Goal: Information Seeking & Learning: Check status

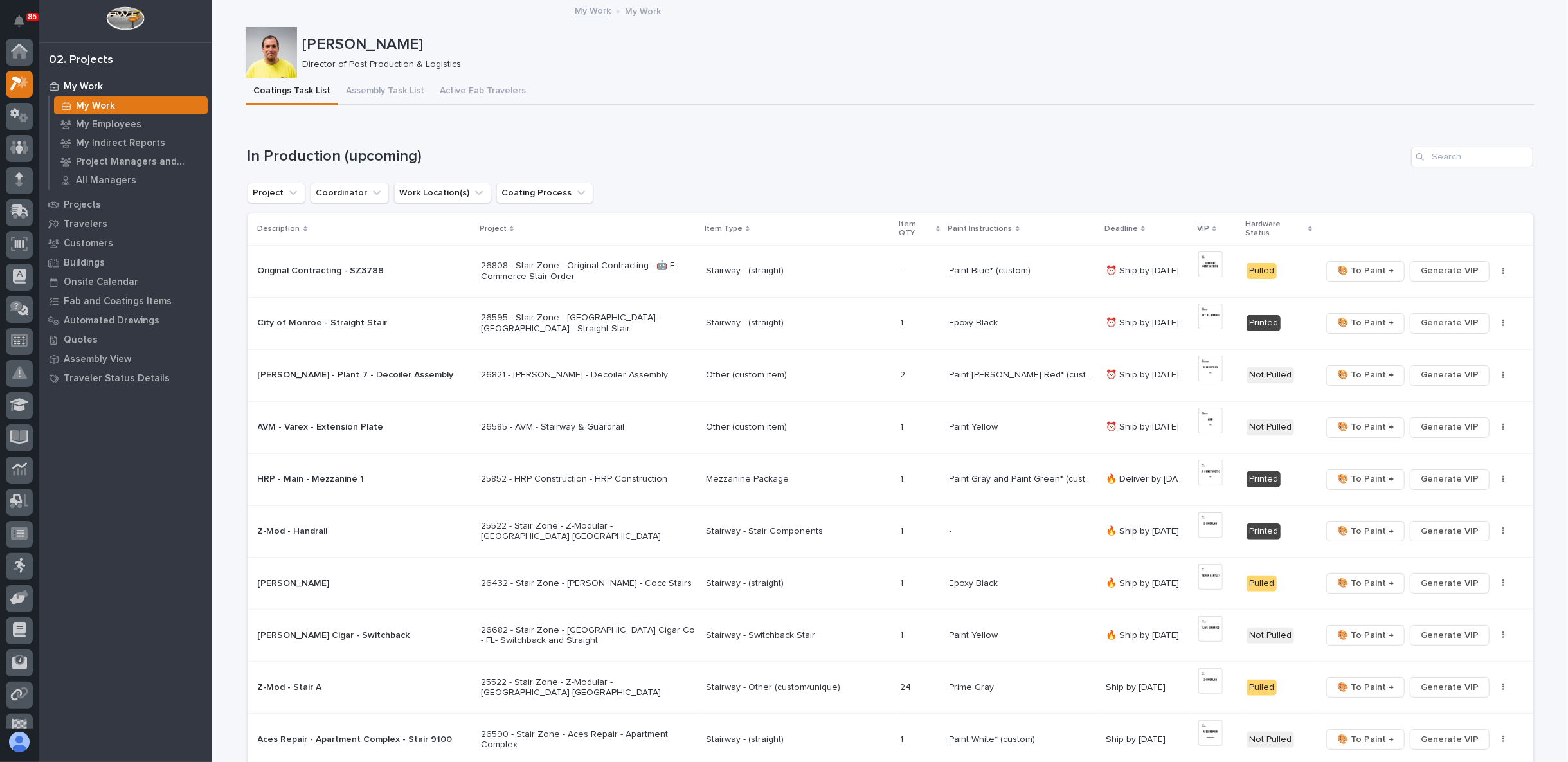
scroll to position [32, 0]
click at [124, 611] on div "My Work My Work My Employees My Indirect Reports Project Managers and Engineers…" at bounding box center [125, 419] width 174 height 685
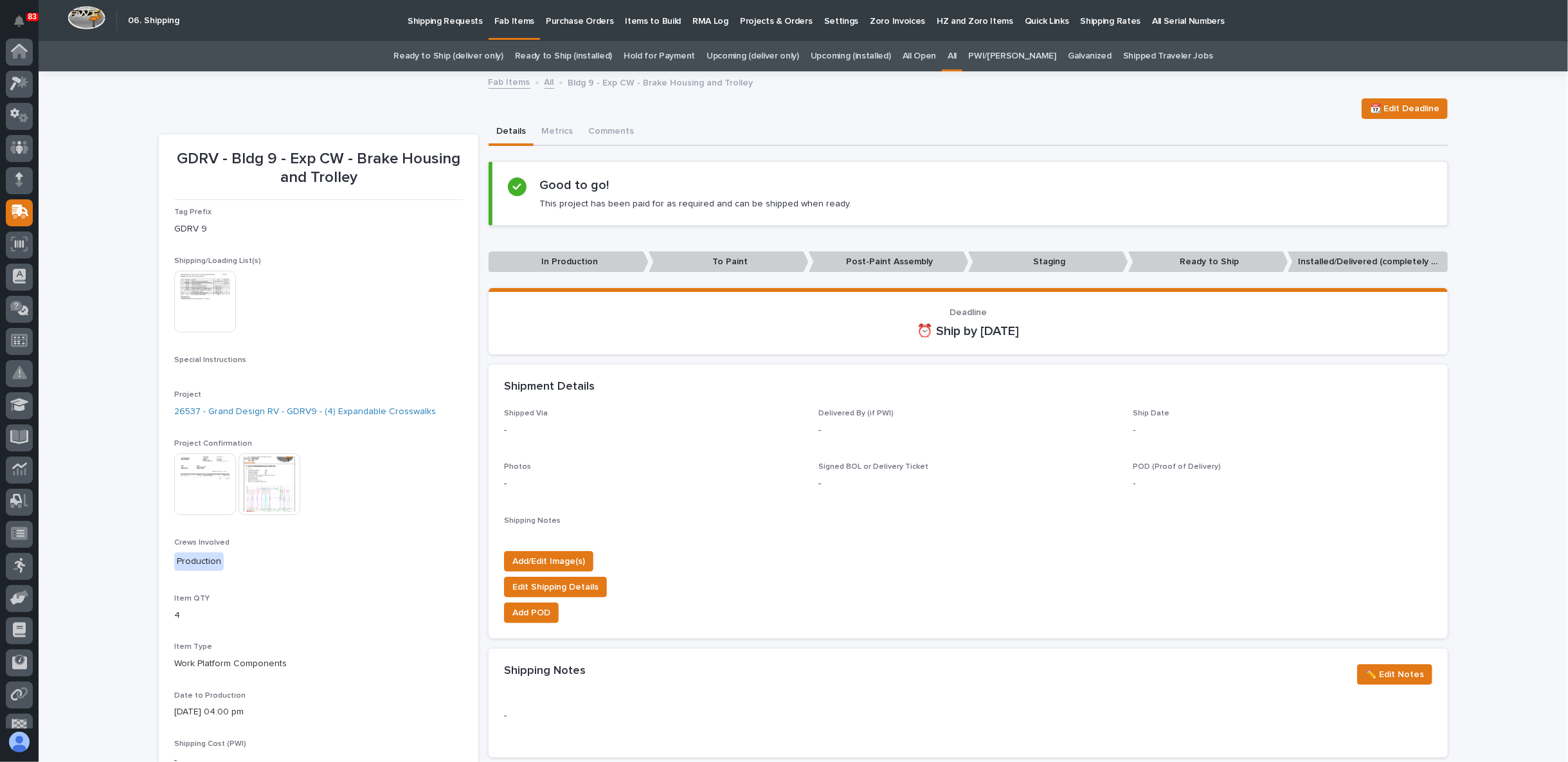
scroll to position [81, 0]
click at [544, 83] on link "All" at bounding box center [549, 81] width 10 height 15
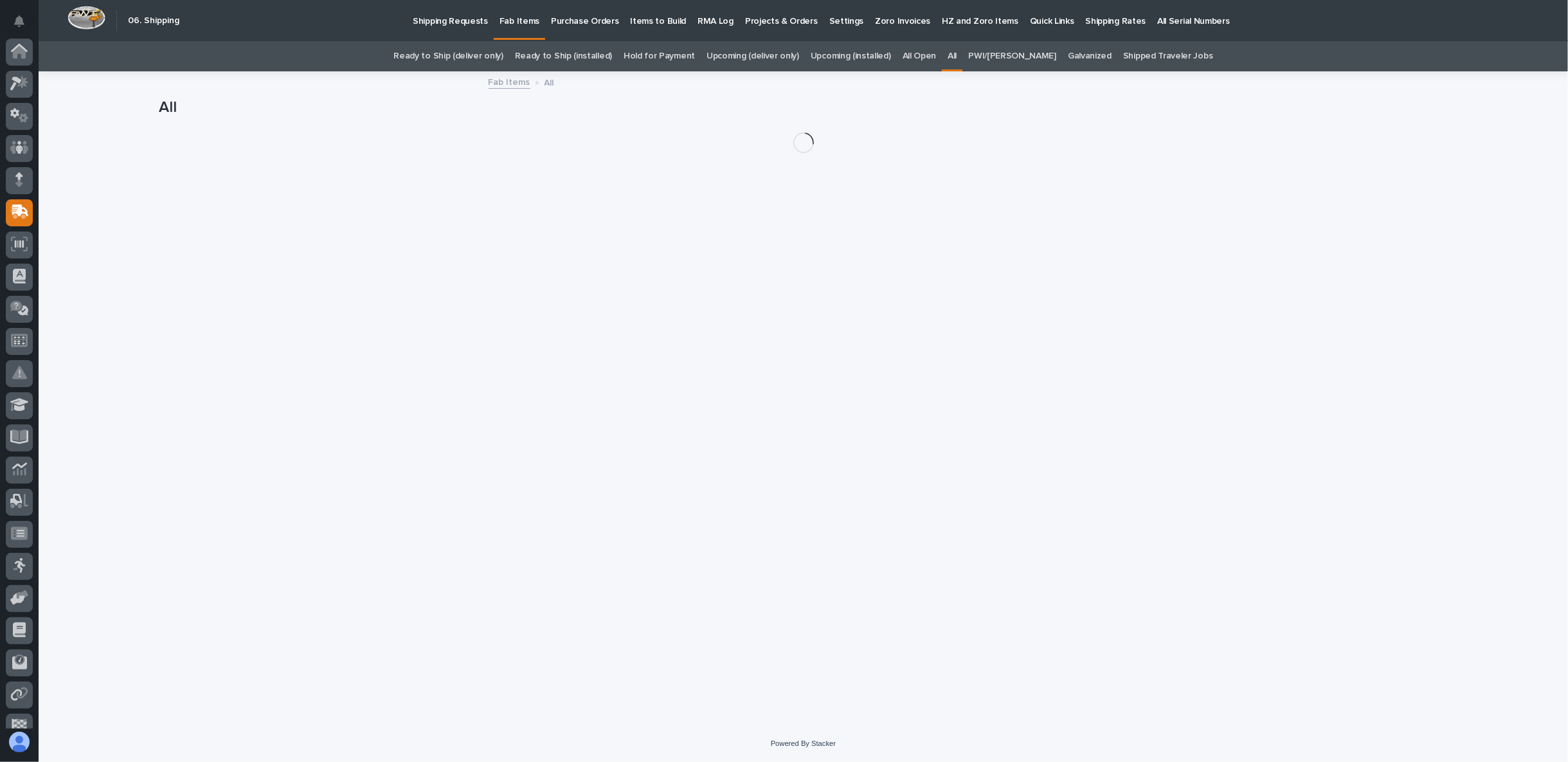
scroll to position [81, 0]
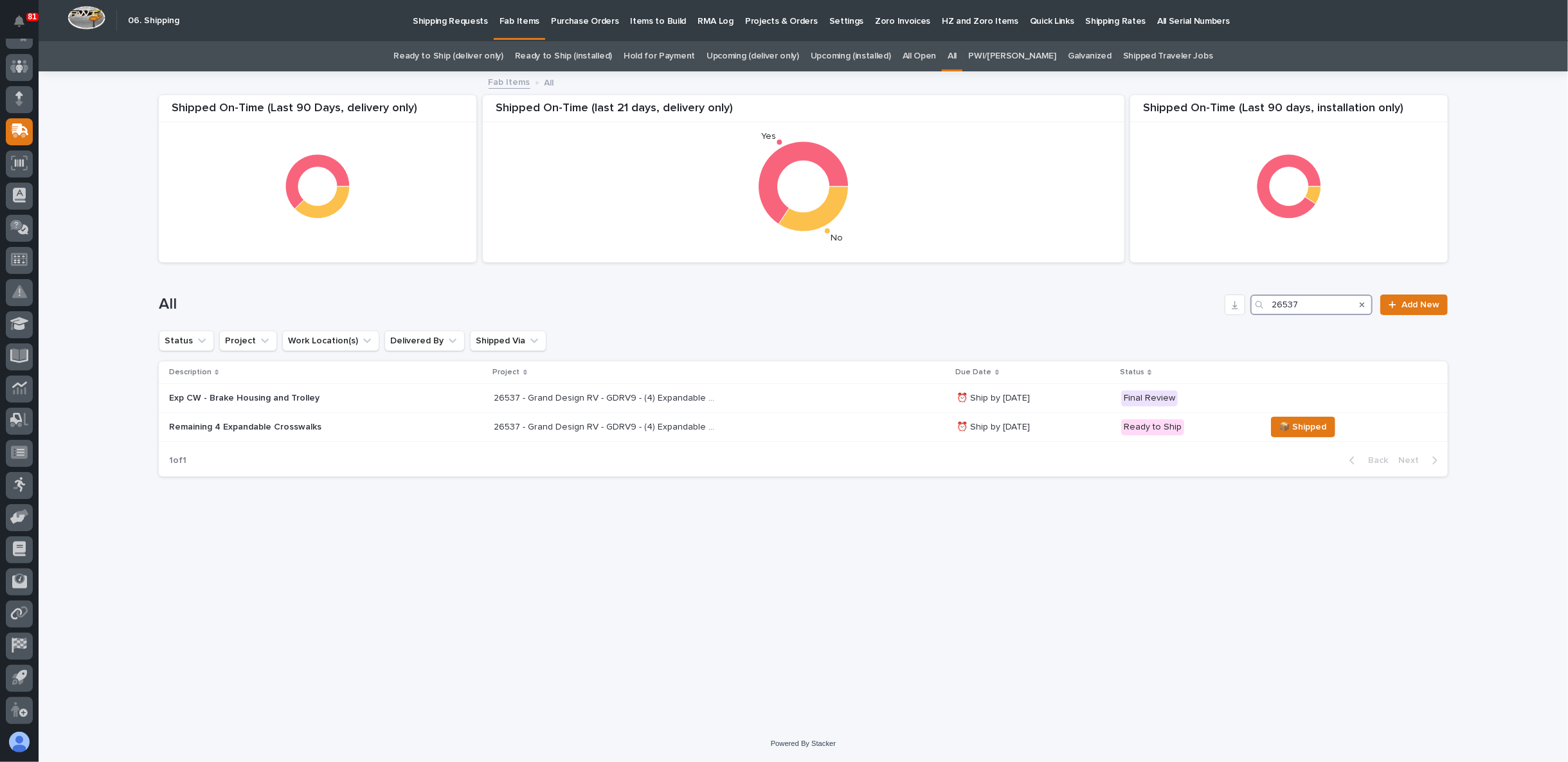
drag, startPoint x: 1331, startPoint y: 300, endPoint x: 1196, endPoint y: 304, distance: 135.1
click at [1196, 304] on div "All 26537 Add New" at bounding box center [803, 305] width 1289 height 21
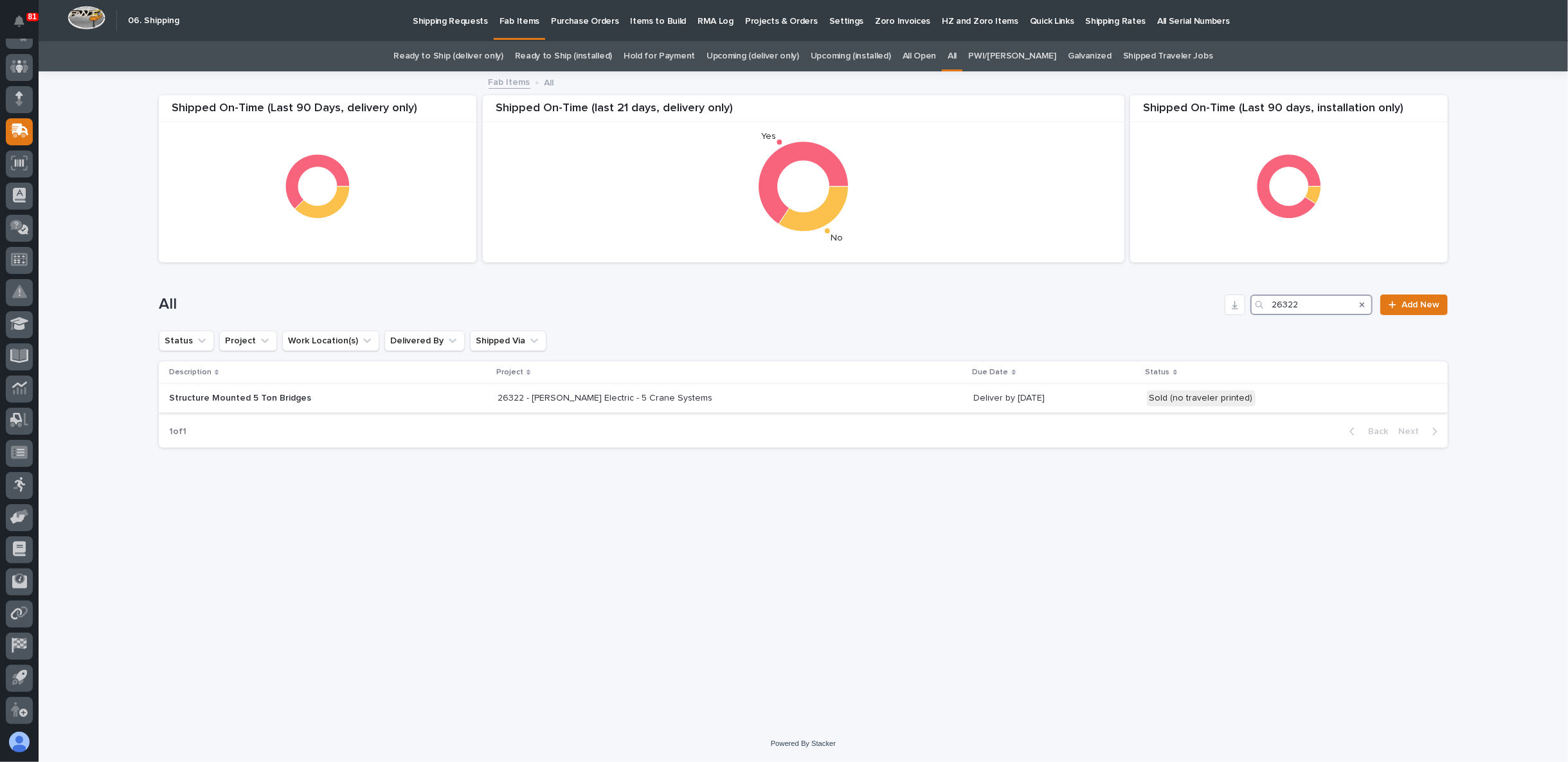
type input "26322"
click at [267, 396] on p "Structure Mounted 5 Ton Bridges" at bounding box center [282, 398] width 225 height 11
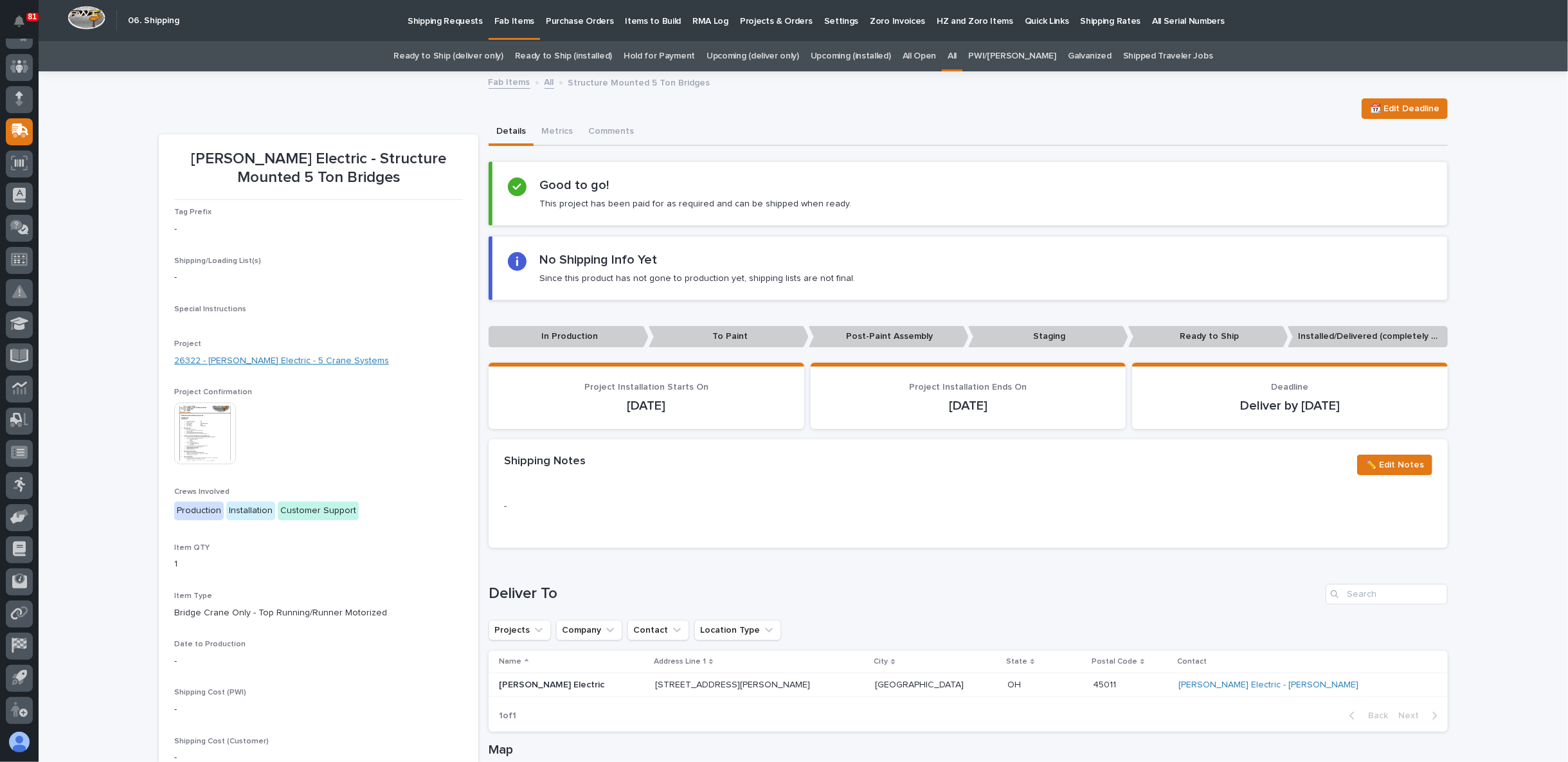
click at [271, 362] on link "26322 - [PERSON_NAME] Electric - 5 Crane Systems" at bounding box center [282, 361] width 215 height 14
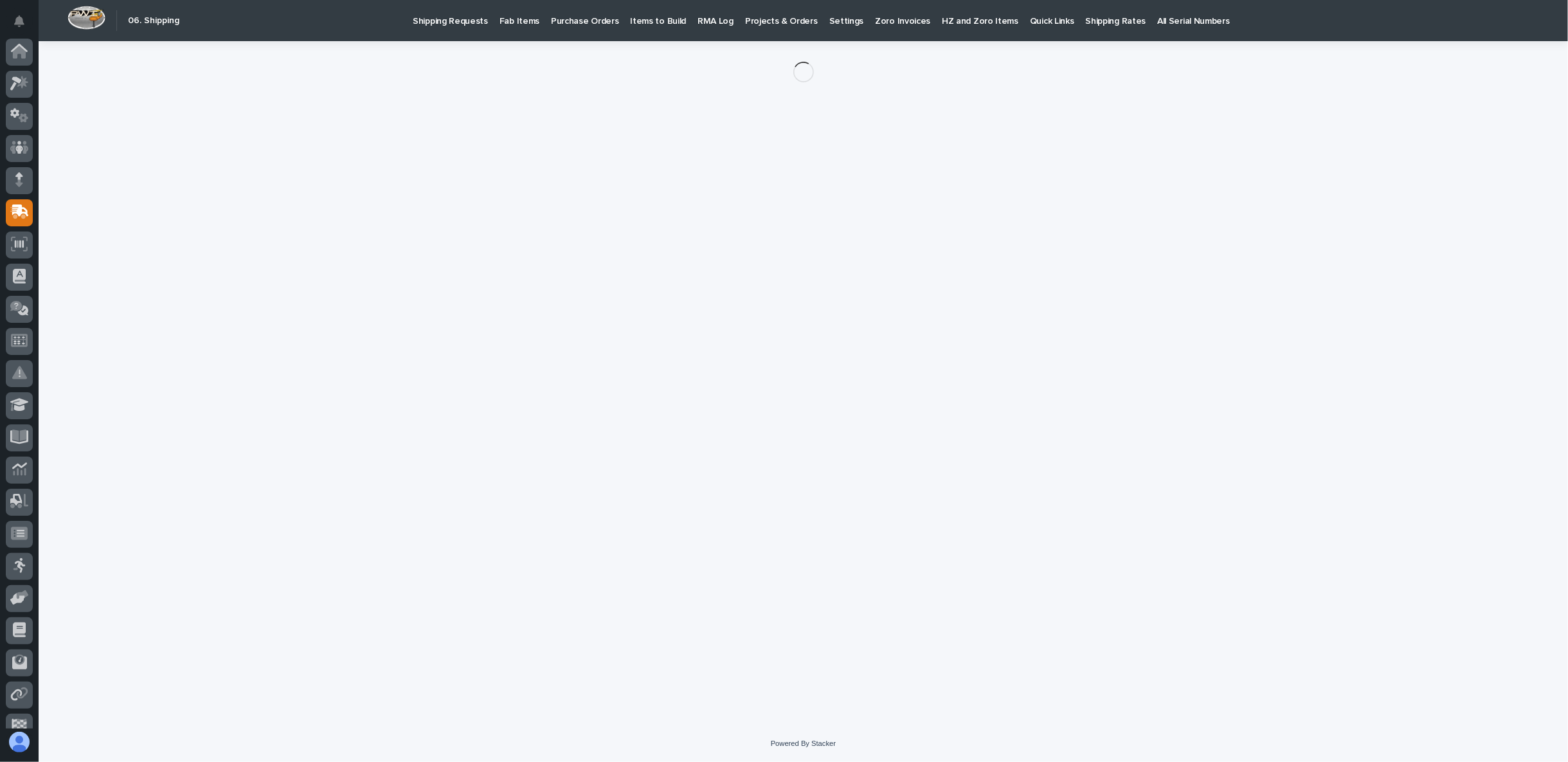
scroll to position [81, 0]
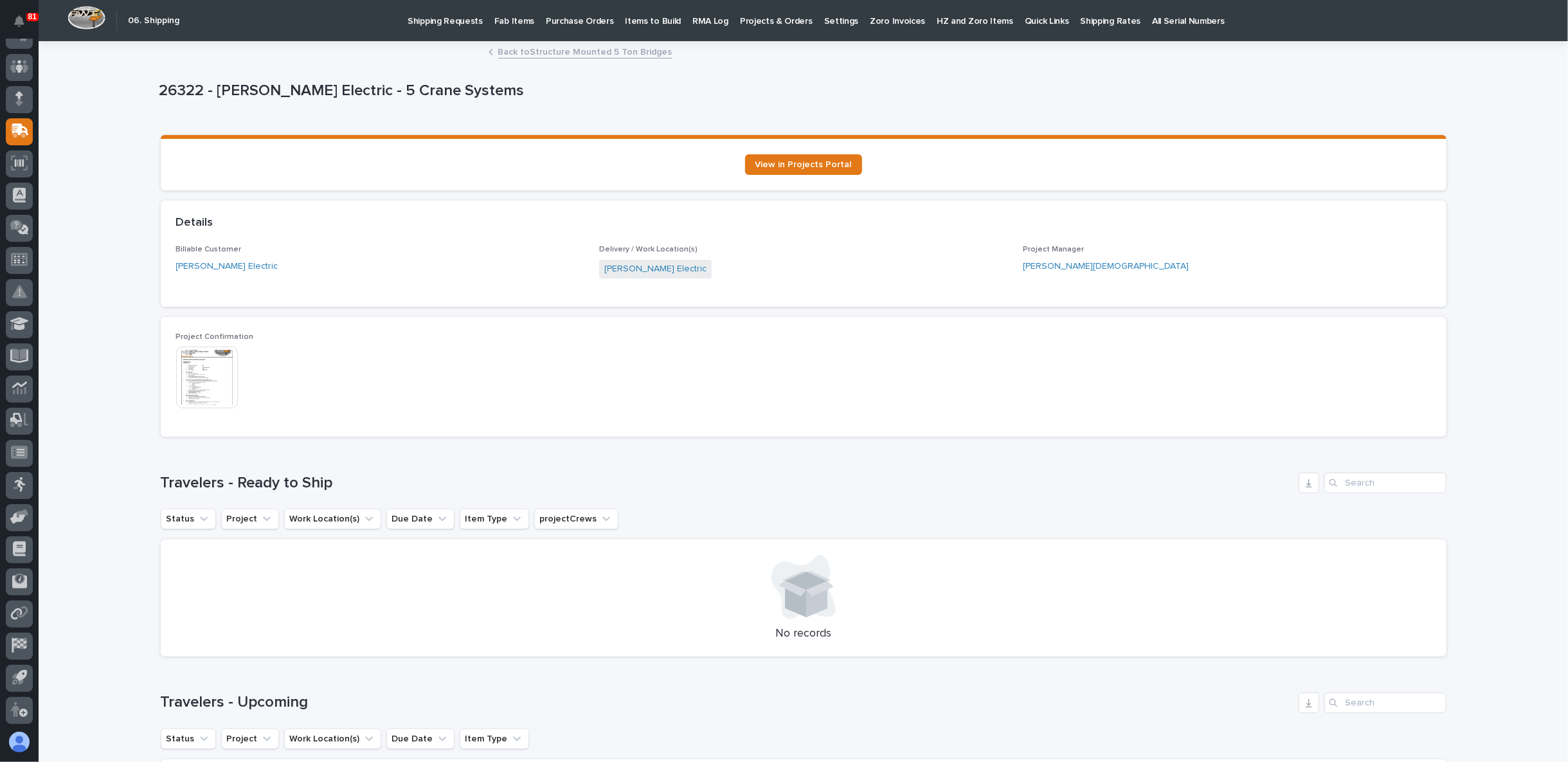
click at [196, 379] on img at bounding box center [207, 377] width 62 height 62
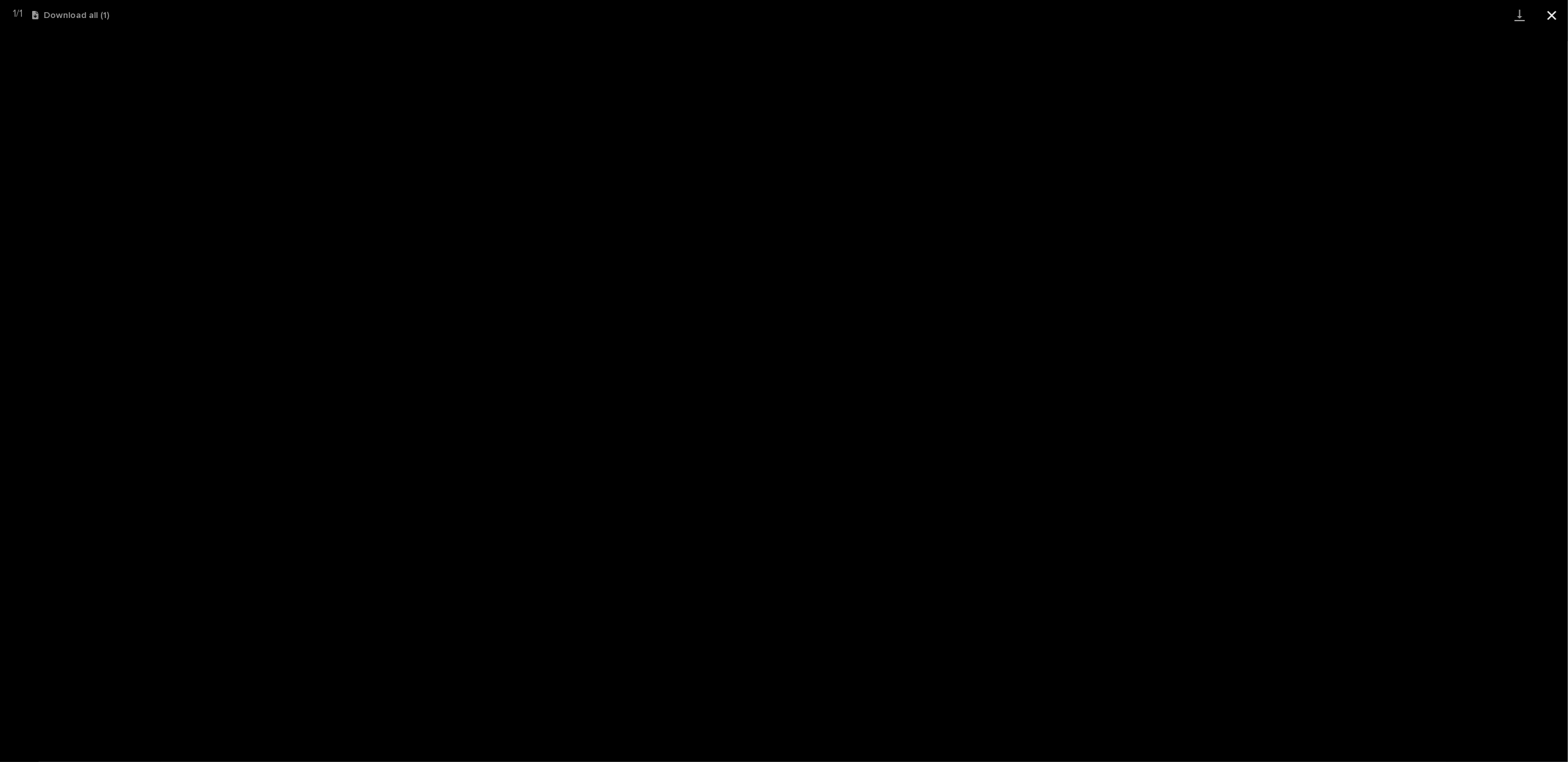
click at [1554, 14] on button "Close gallery" at bounding box center [1552, 15] width 32 height 30
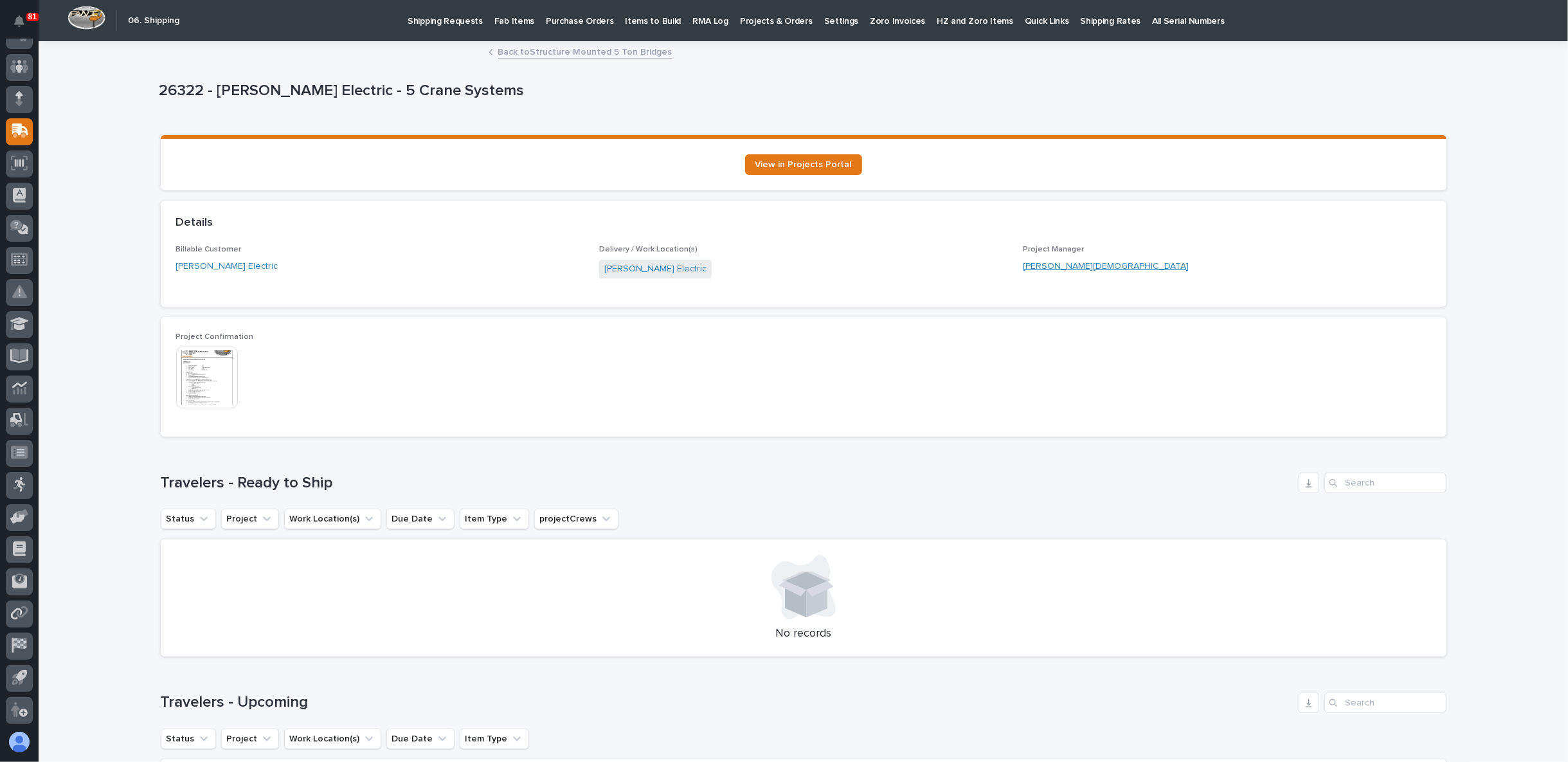
click at [1044, 262] on link "[PERSON_NAME][DEMOGRAPHIC_DATA]" at bounding box center [1106, 266] width 166 height 14
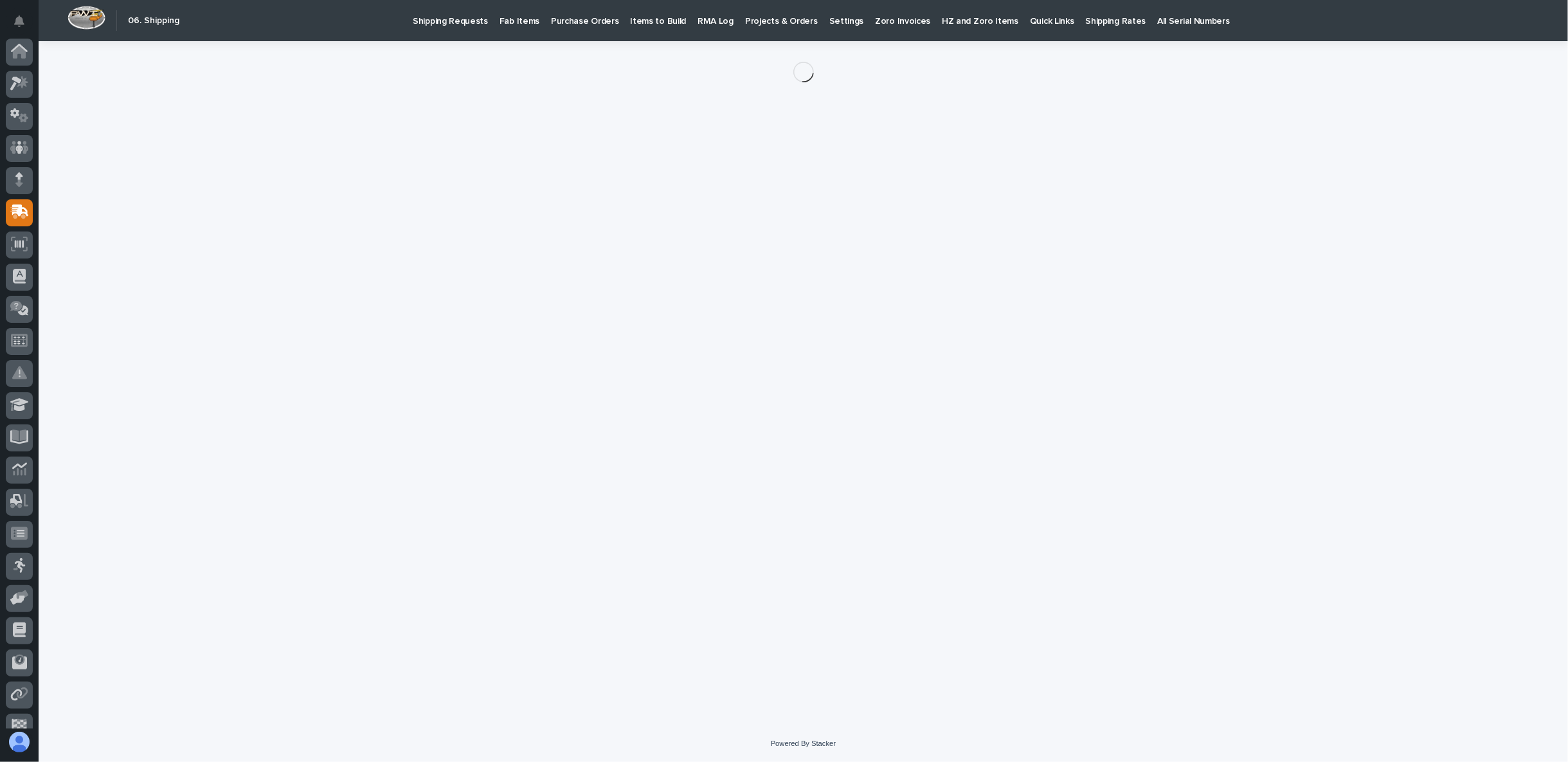
scroll to position [81, 0]
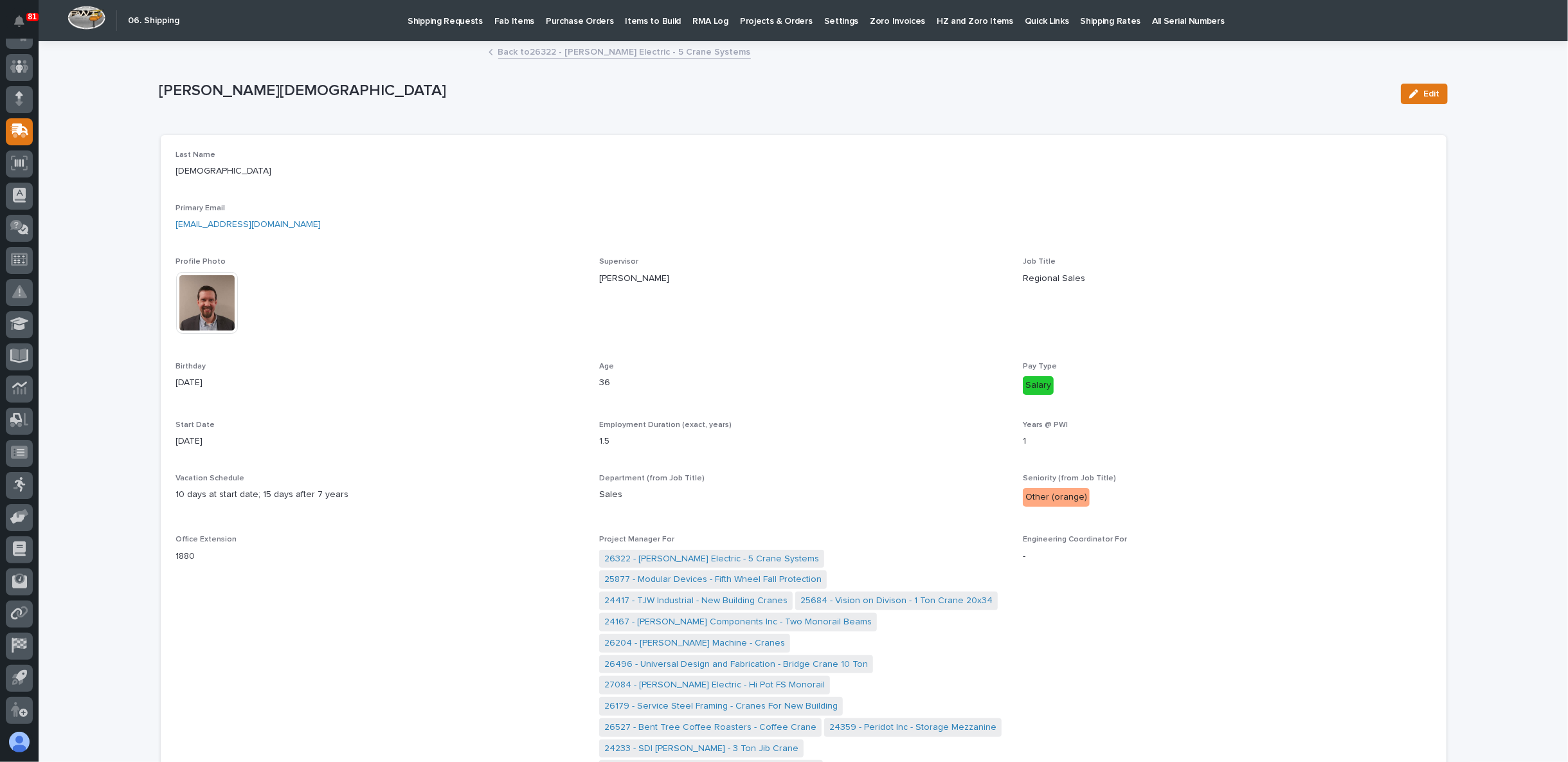
click at [586, 47] on link "Back to 26322 - [PERSON_NAME] Electric - 5 Crane Systems" at bounding box center [624, 51] width 253 height 15
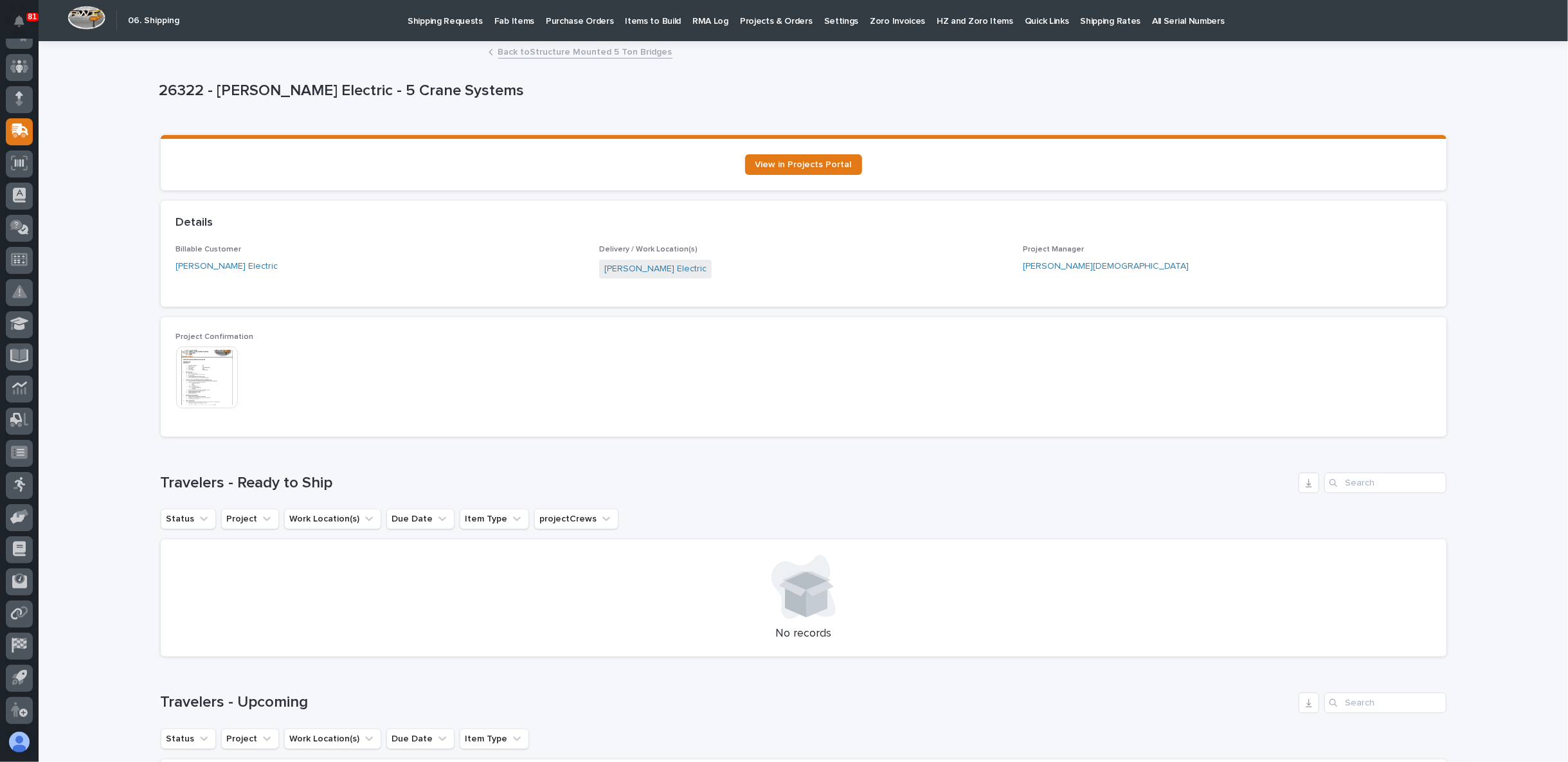
click at [545, 51] on link "Back to Structure Mounted 5 Ton Bridges" at bounding box center [585, 51] width 174 height 15
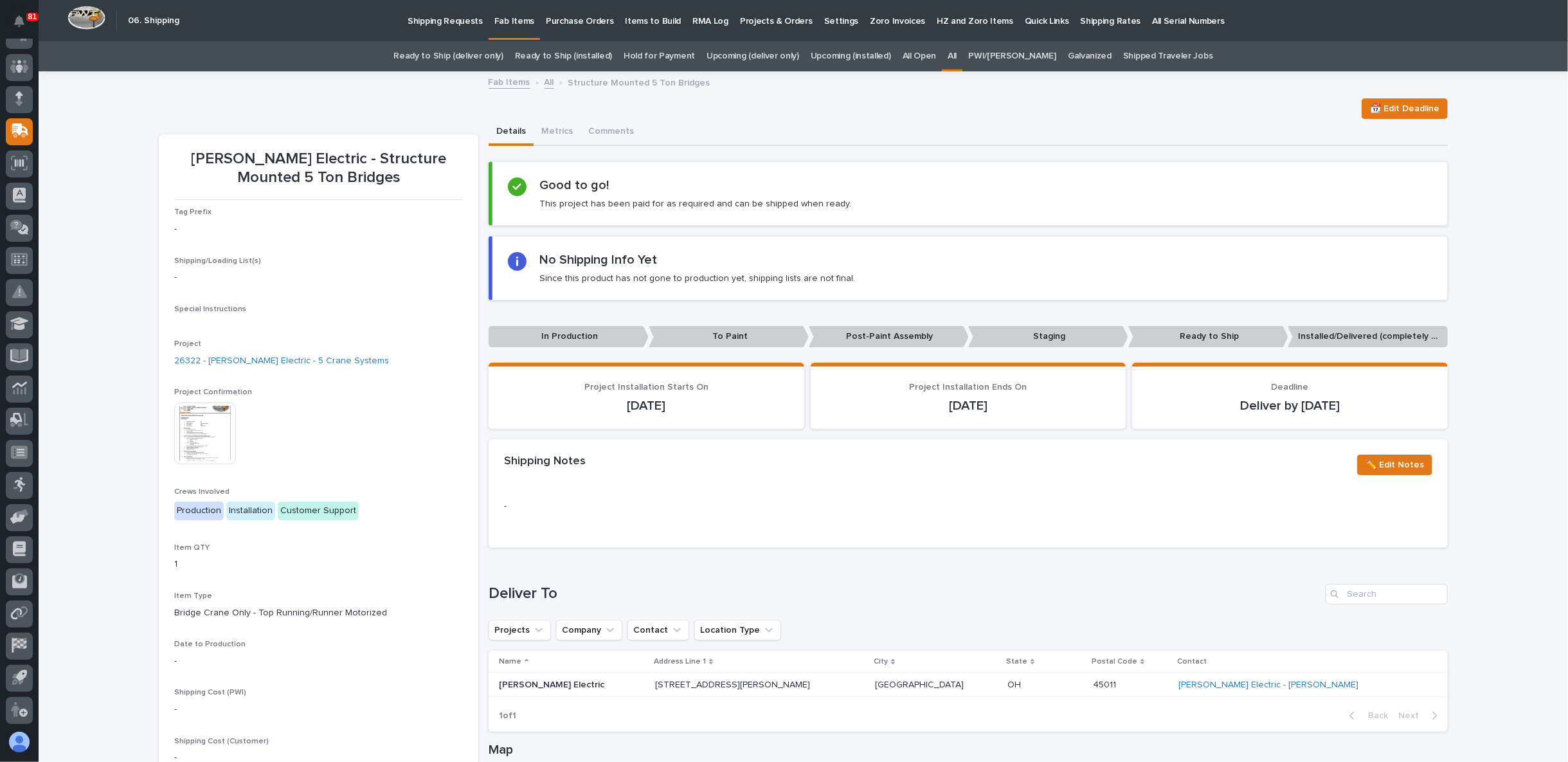
click at [208, 433] on img at bounding box center [205, 433] width 62 height 62
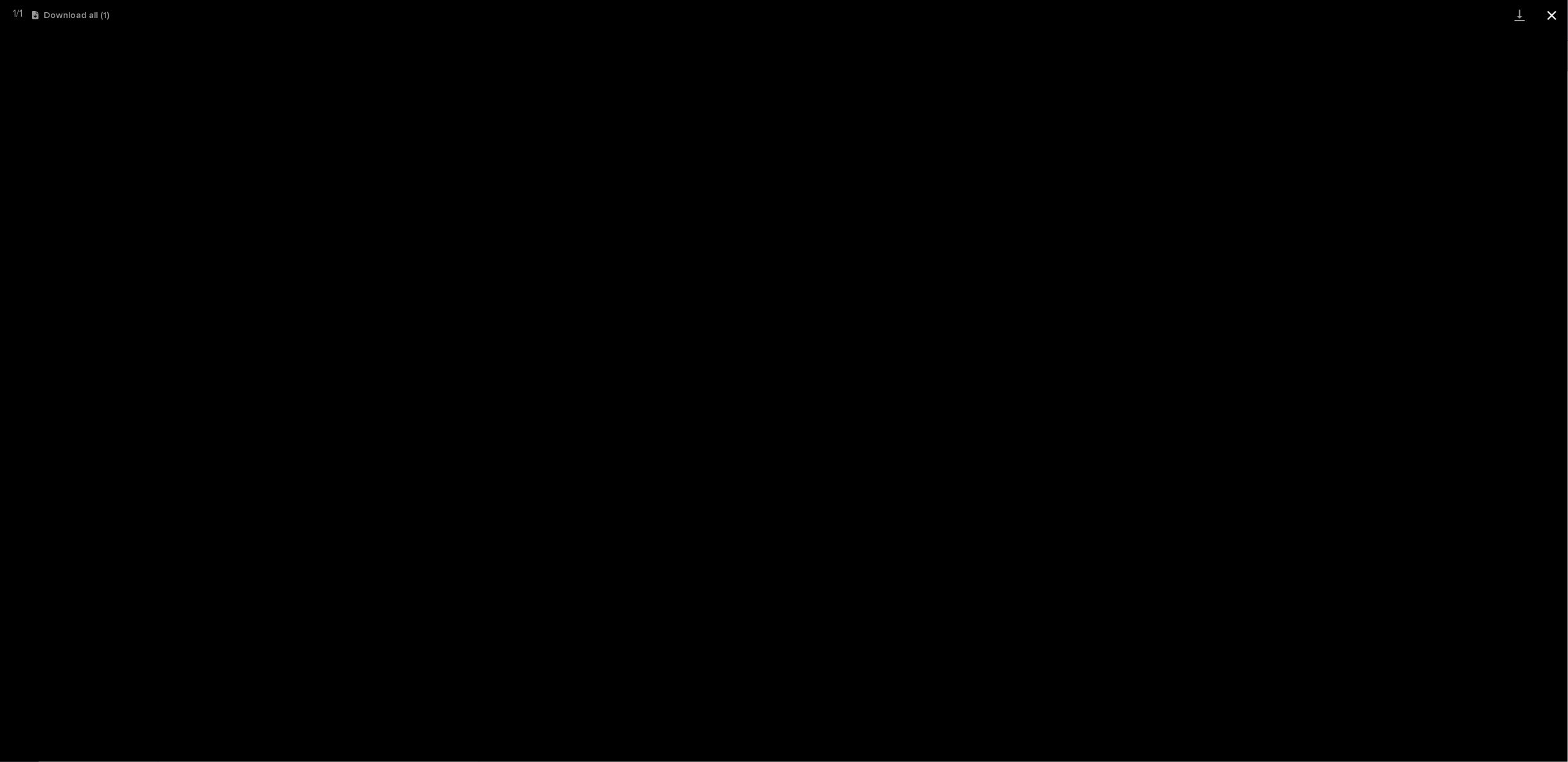
click at [1551, 14] on button "Close gallery" at bounding box center [1552, 15] width 32 height 30
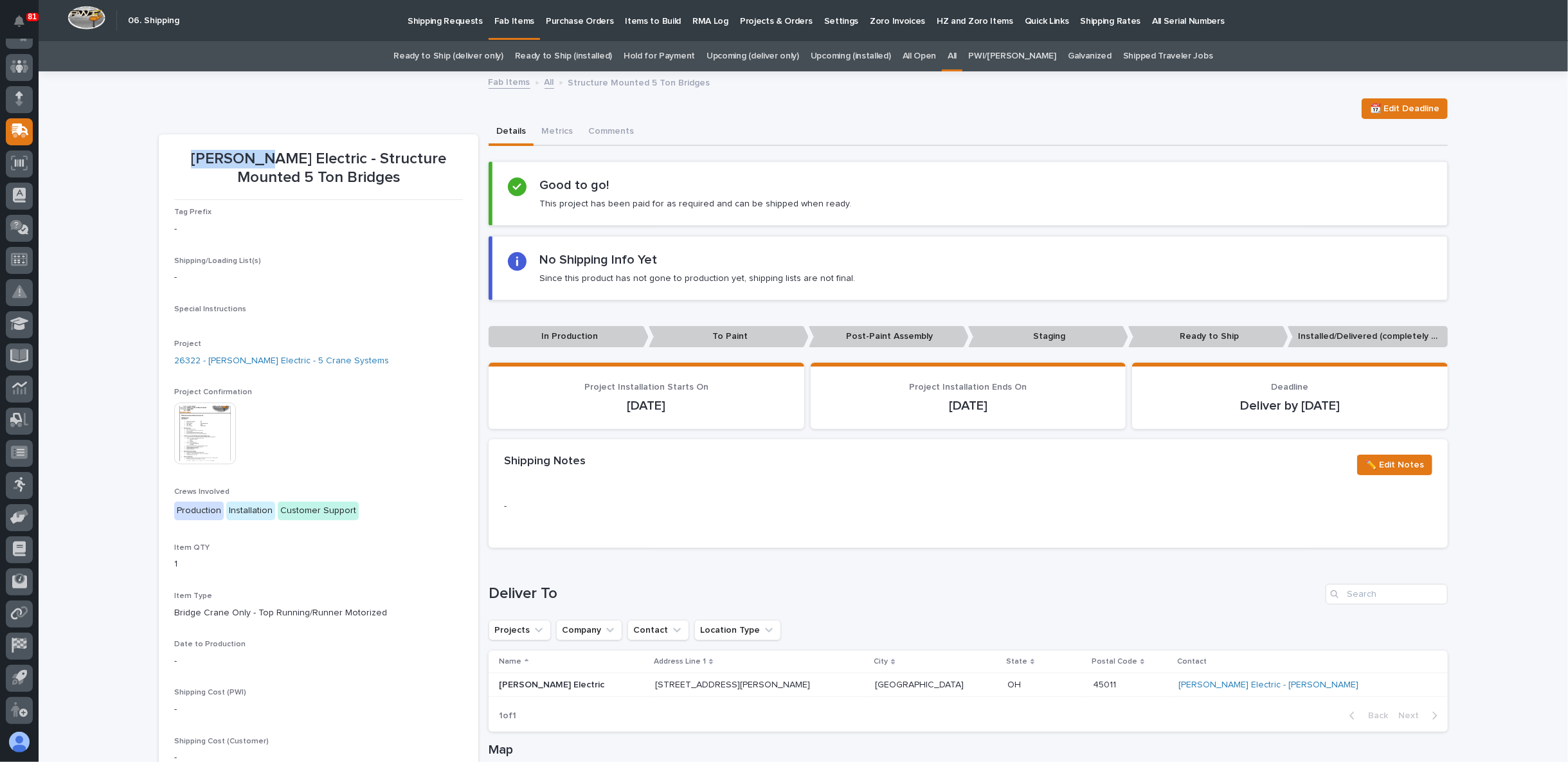
drag, startPoint x: 174, startPoint y: 156, endPoint x: 243, endPoint y: 157, distance: 69.0
click at [243, 157] on p "[PERSON_NAME] Electric - Structure Mounted 5 Ton Bridges" at bounding box center [319, 169] width 289 height 37
copy p "[PERSON_NAME]"
click at [544, 83] on link "All" at bounding box center [549, 81] width 10 height 15
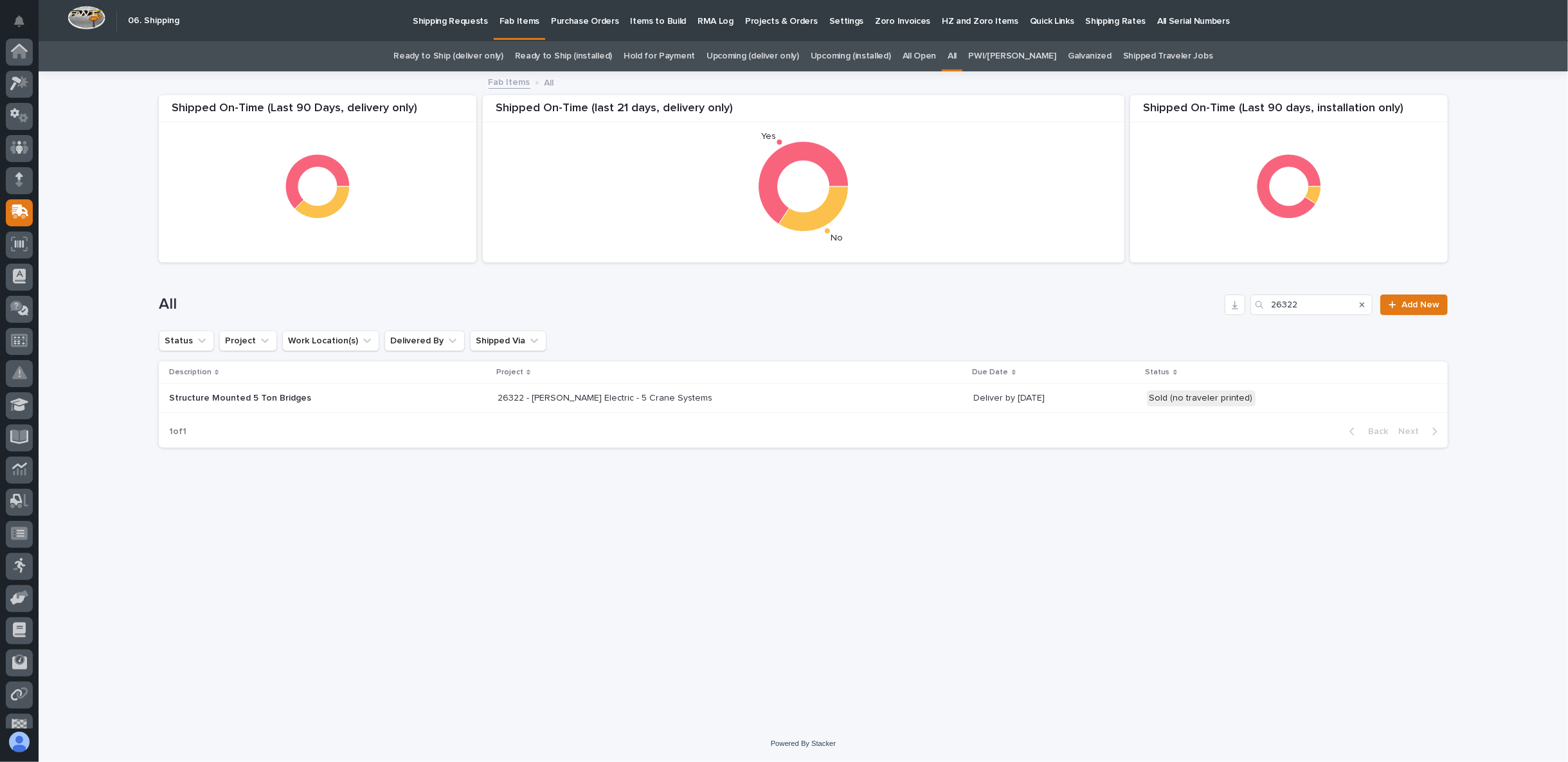
scroll to position [81, 0]
drag, startPoint x: 1313, startPoint y: 301, endPoint x: 1207, endPoint y: 309, distance: 106.3
click at [1212, 305] on div "All 26322 Add New" at bounding box center [803, 305] width 1289 height 21
paste input "[PERSON_NAME]"
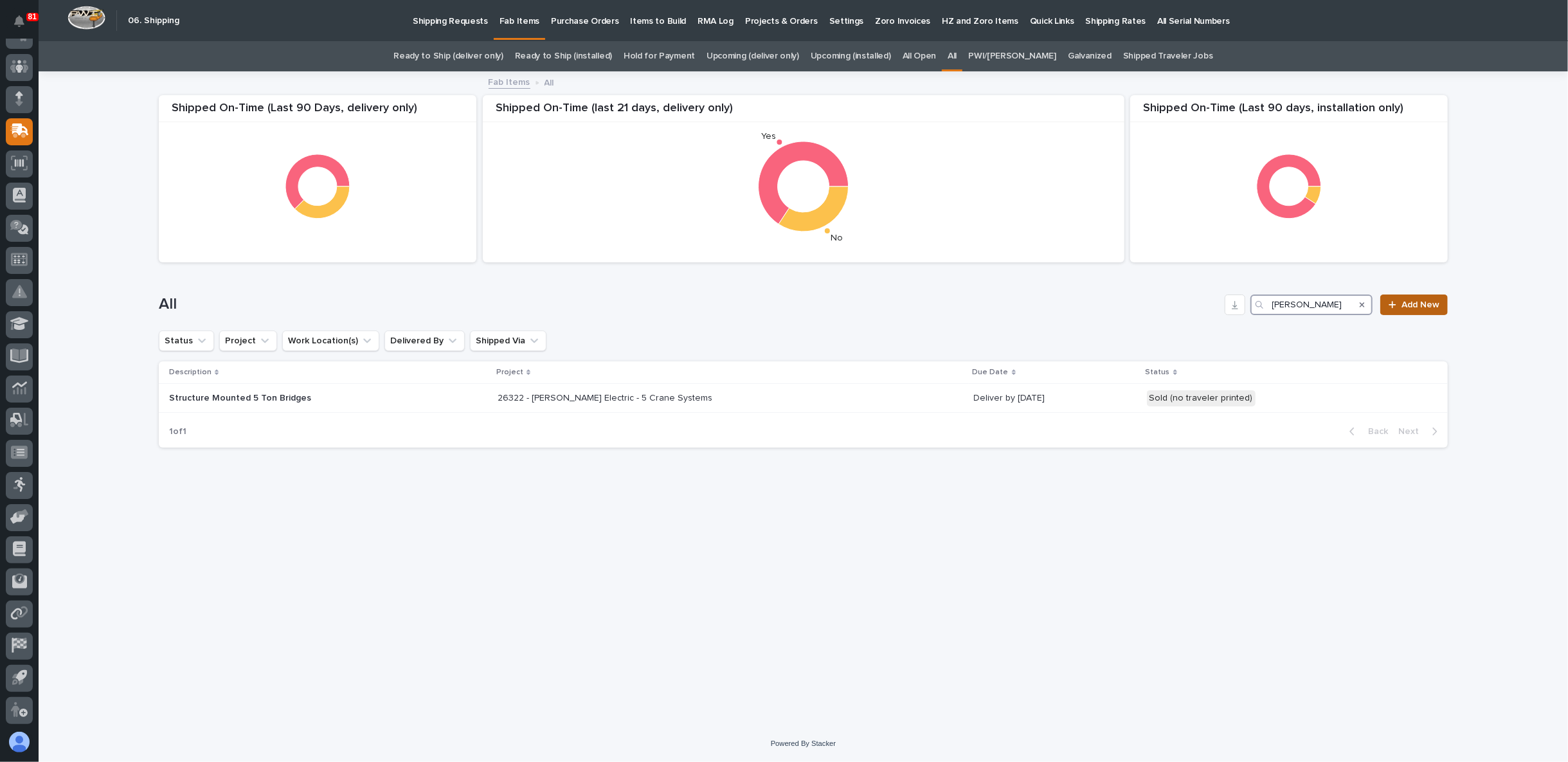
type input "[PERSON_NAME]"
click at [1418, 301] on span "Add New" at bounding box center [1420, 305] width 38 height 9
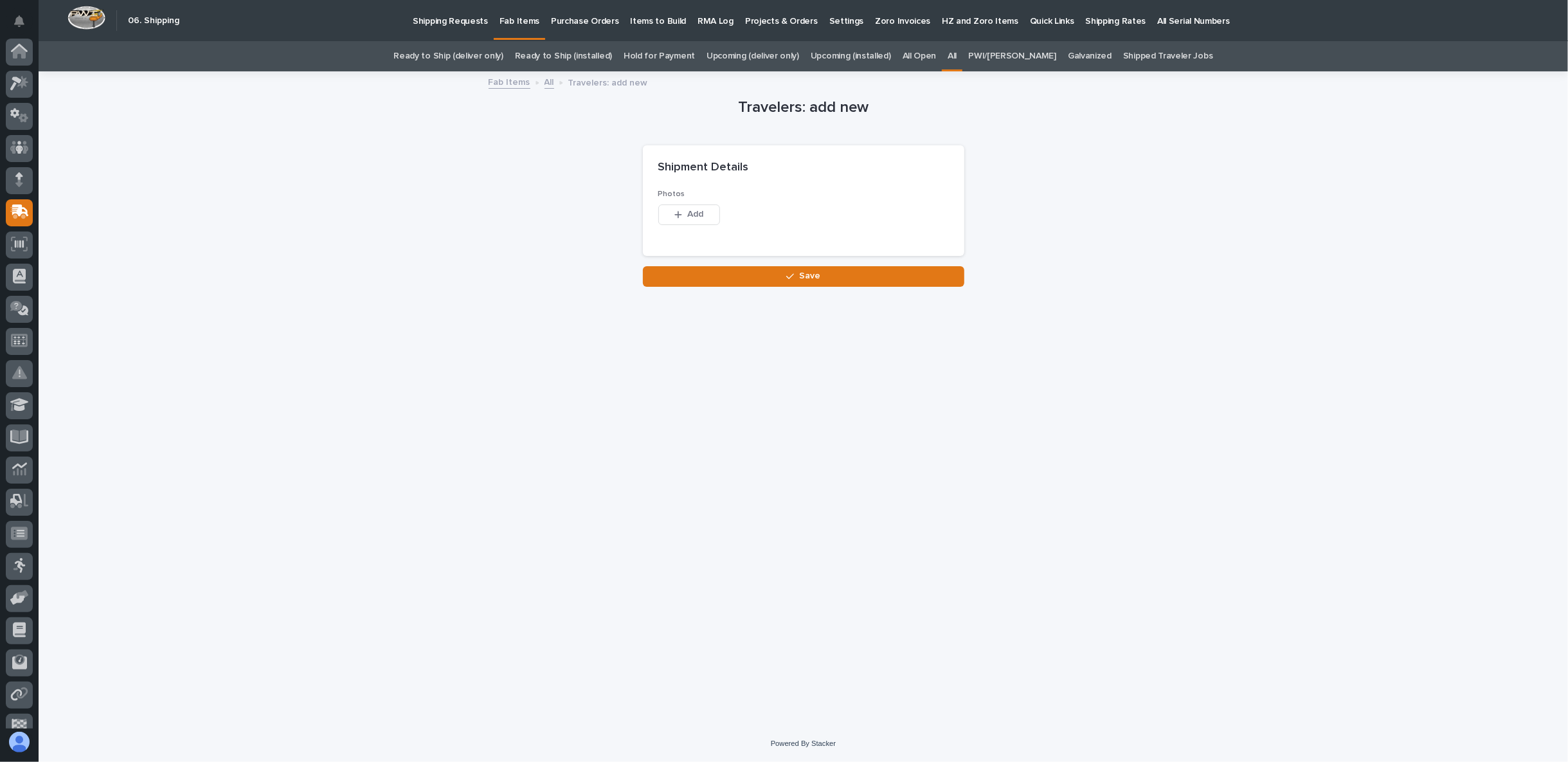
scroll to position [81, 0]
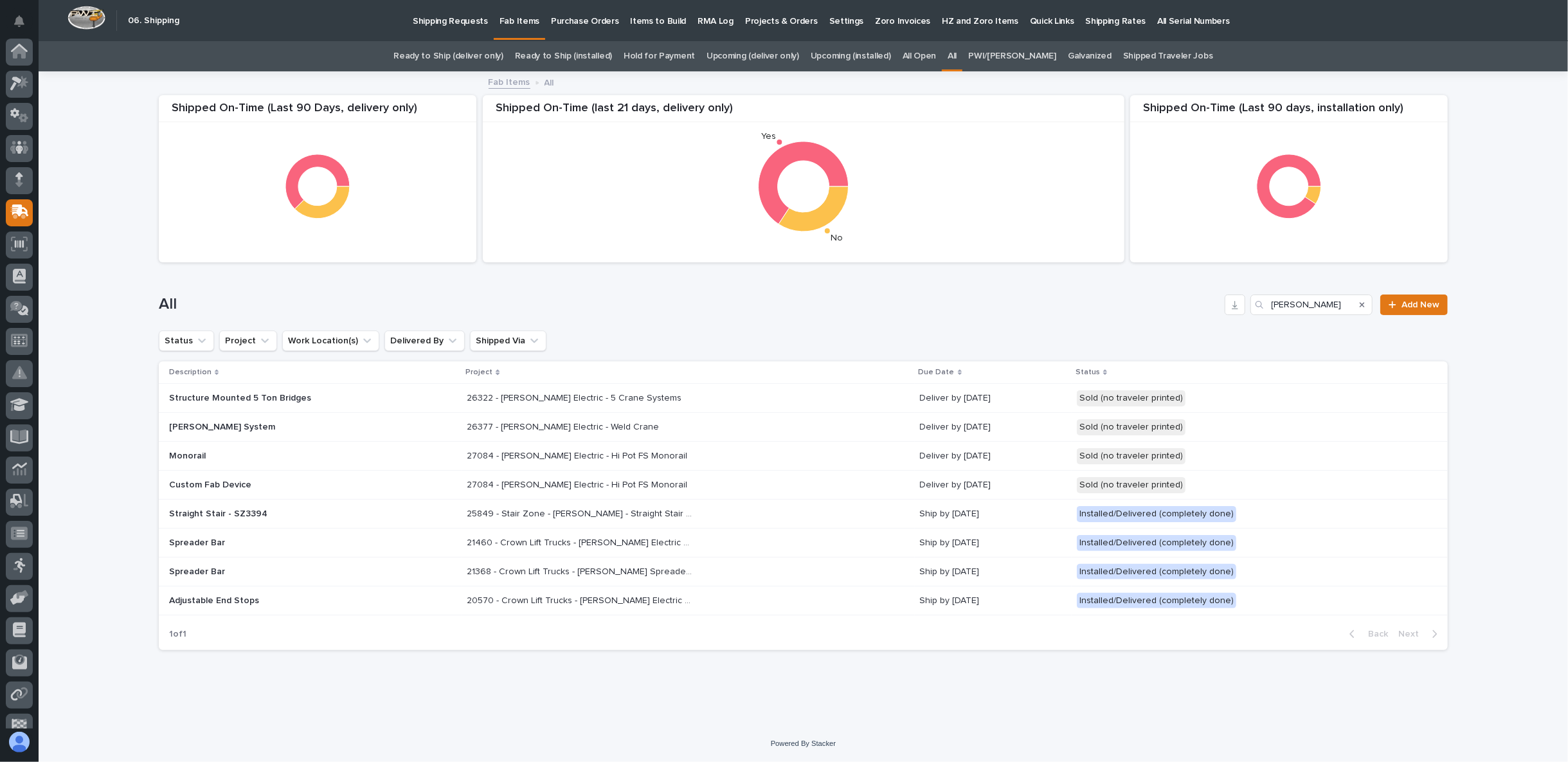
scroll to position [81, 0]
click at [305, 395] on p "Structure Mounted 5 Ton Bridges" at bounding box center [282, 398] width 225 height 11
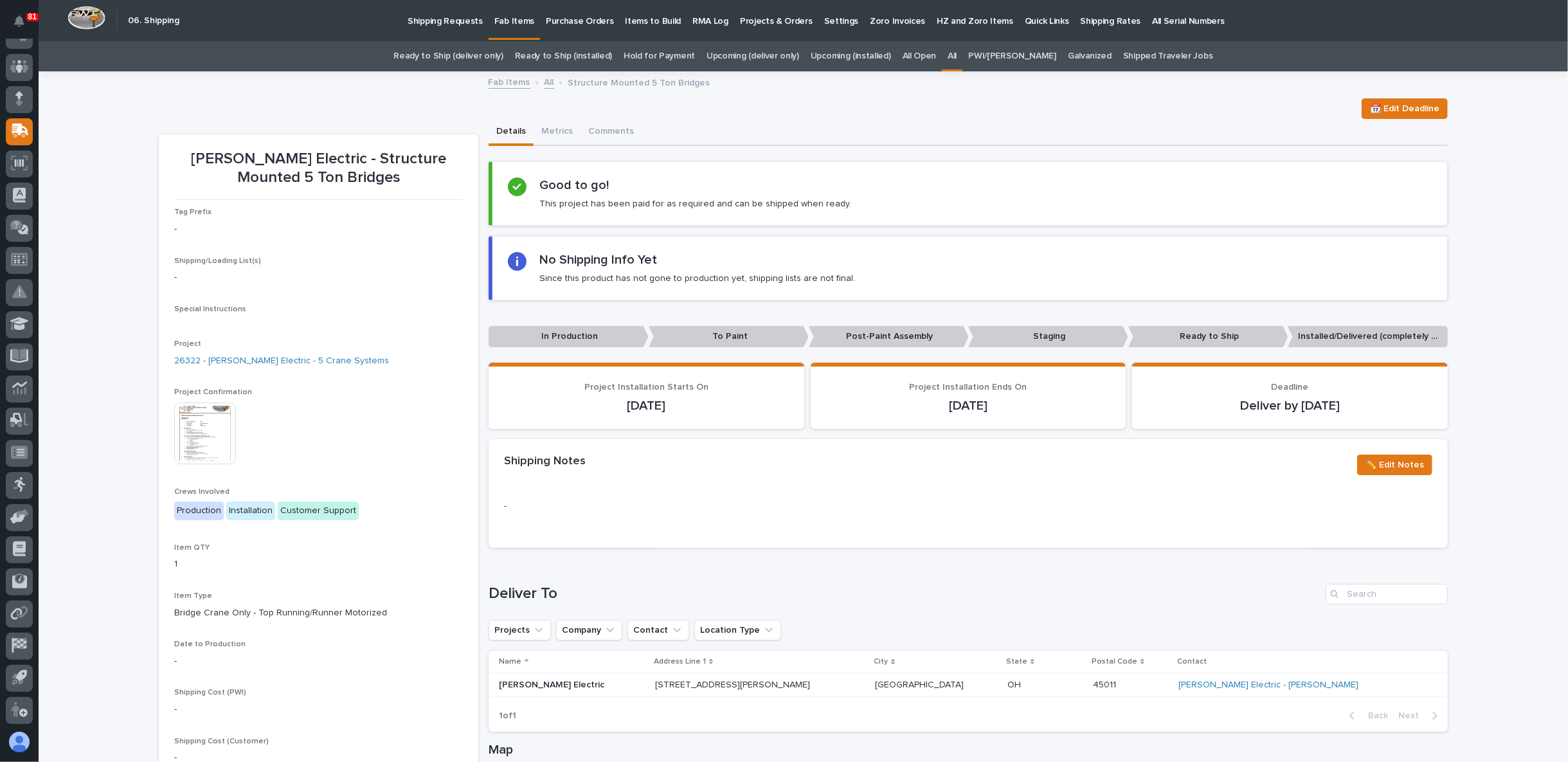
click at [400, 107] on div "📆 Edit Deadline" at bounding box center [803, 108] width 1289 height 21
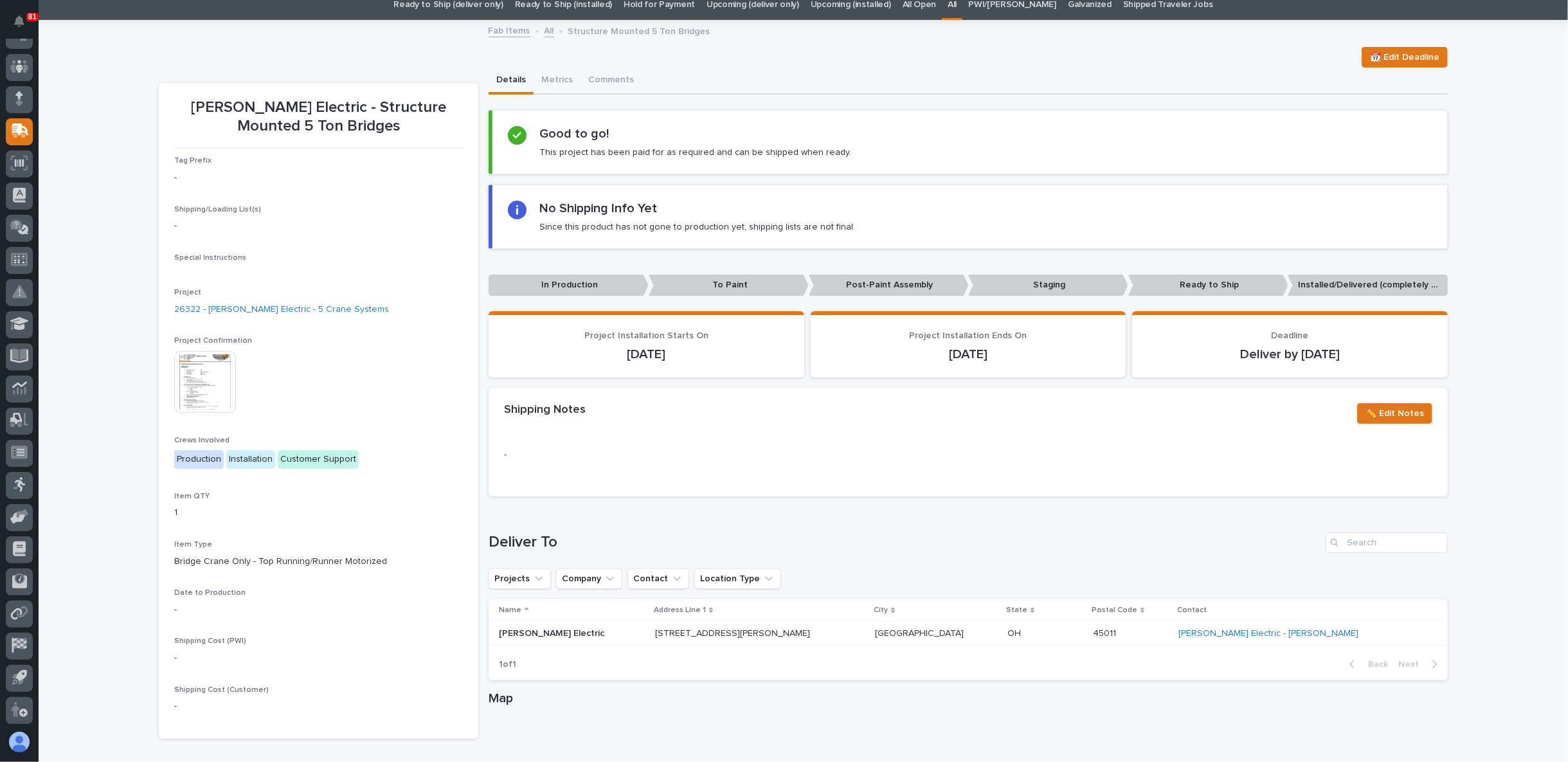
scroll to position [71, 0]
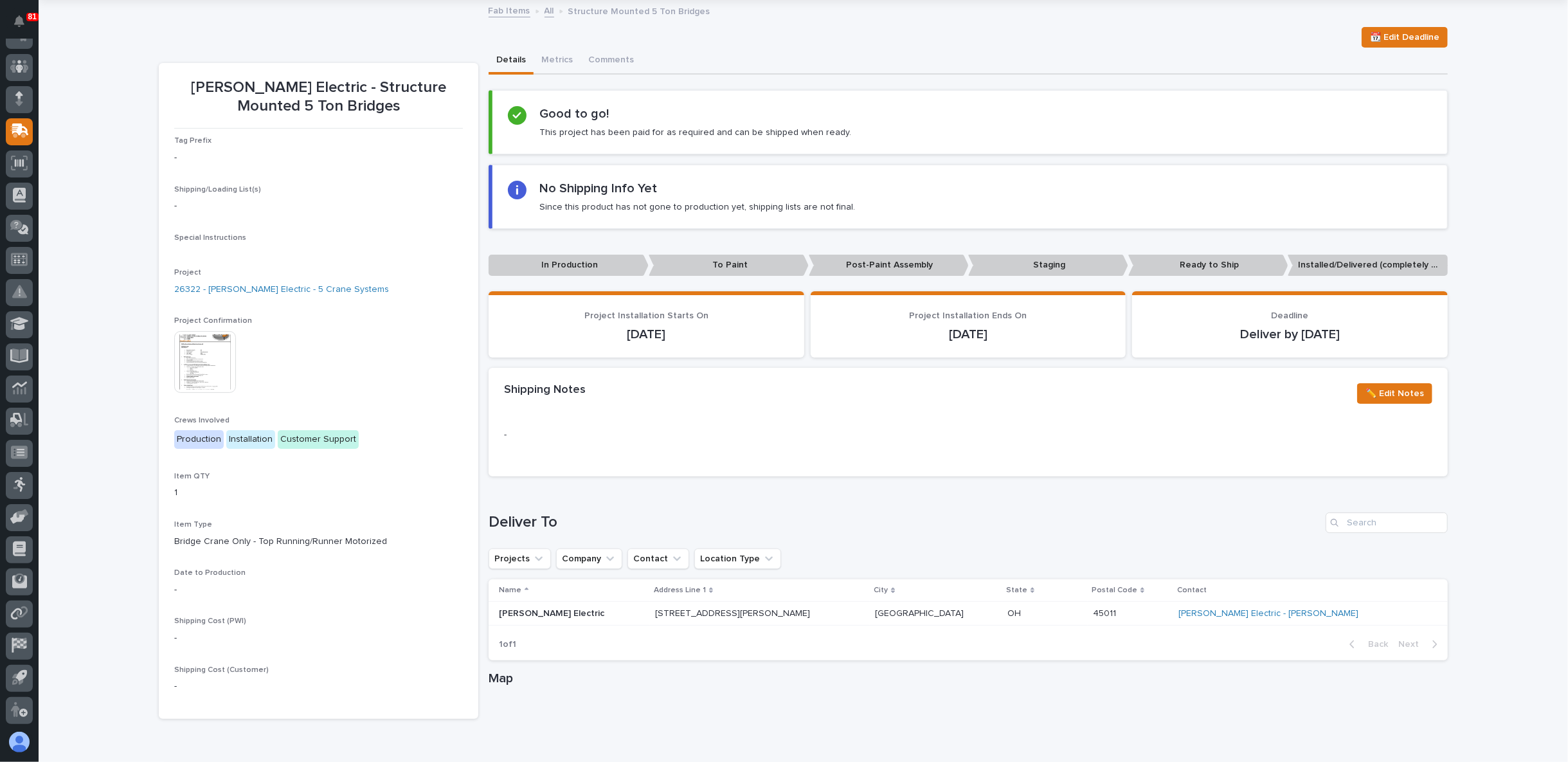
click at [197, 360] on img at bounding box center [205, 361] width 62 height 62
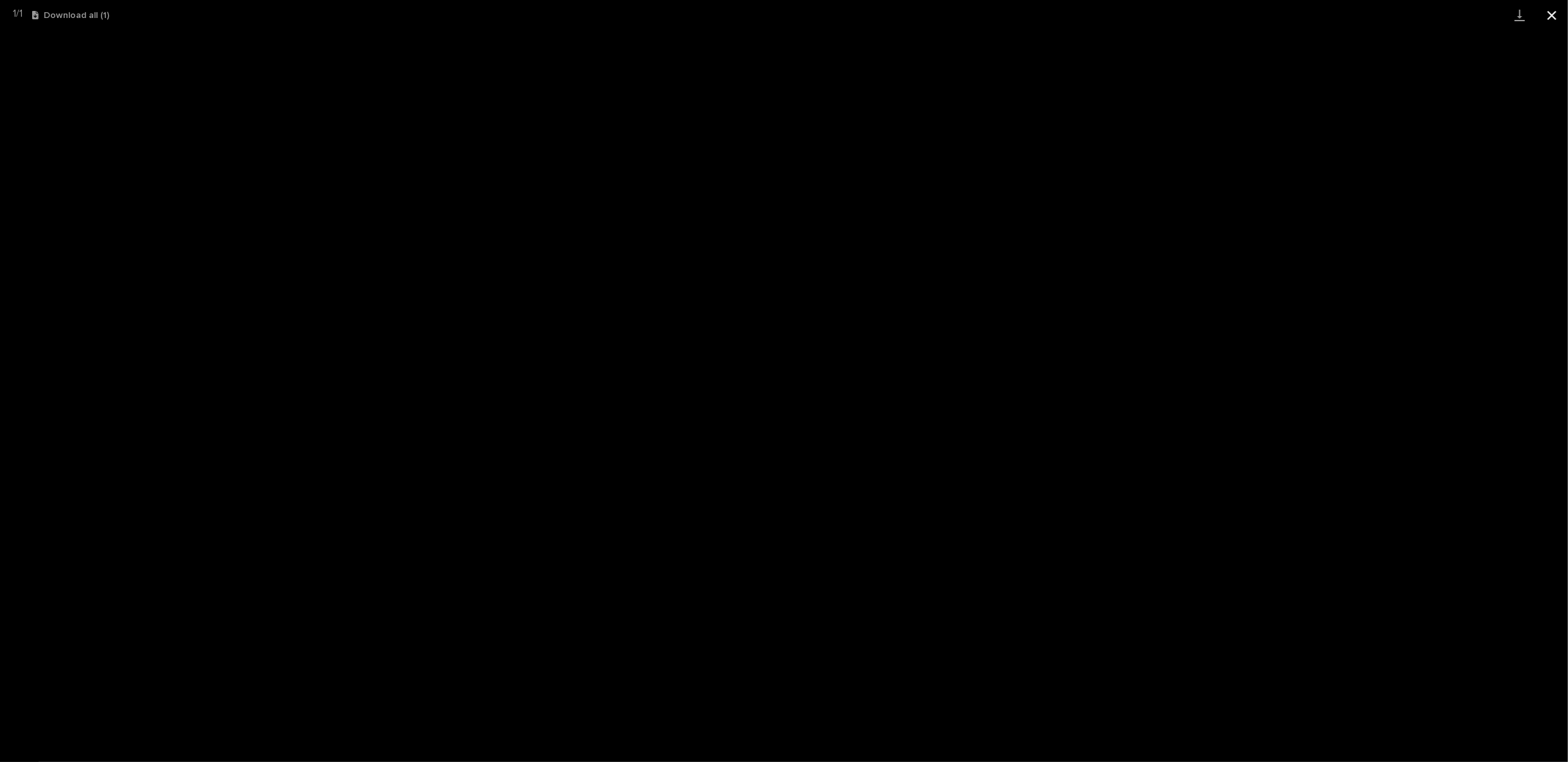
click at [1547, 14] on button "Close gallery" at bounding box center [1552, 15] width 32 height 30
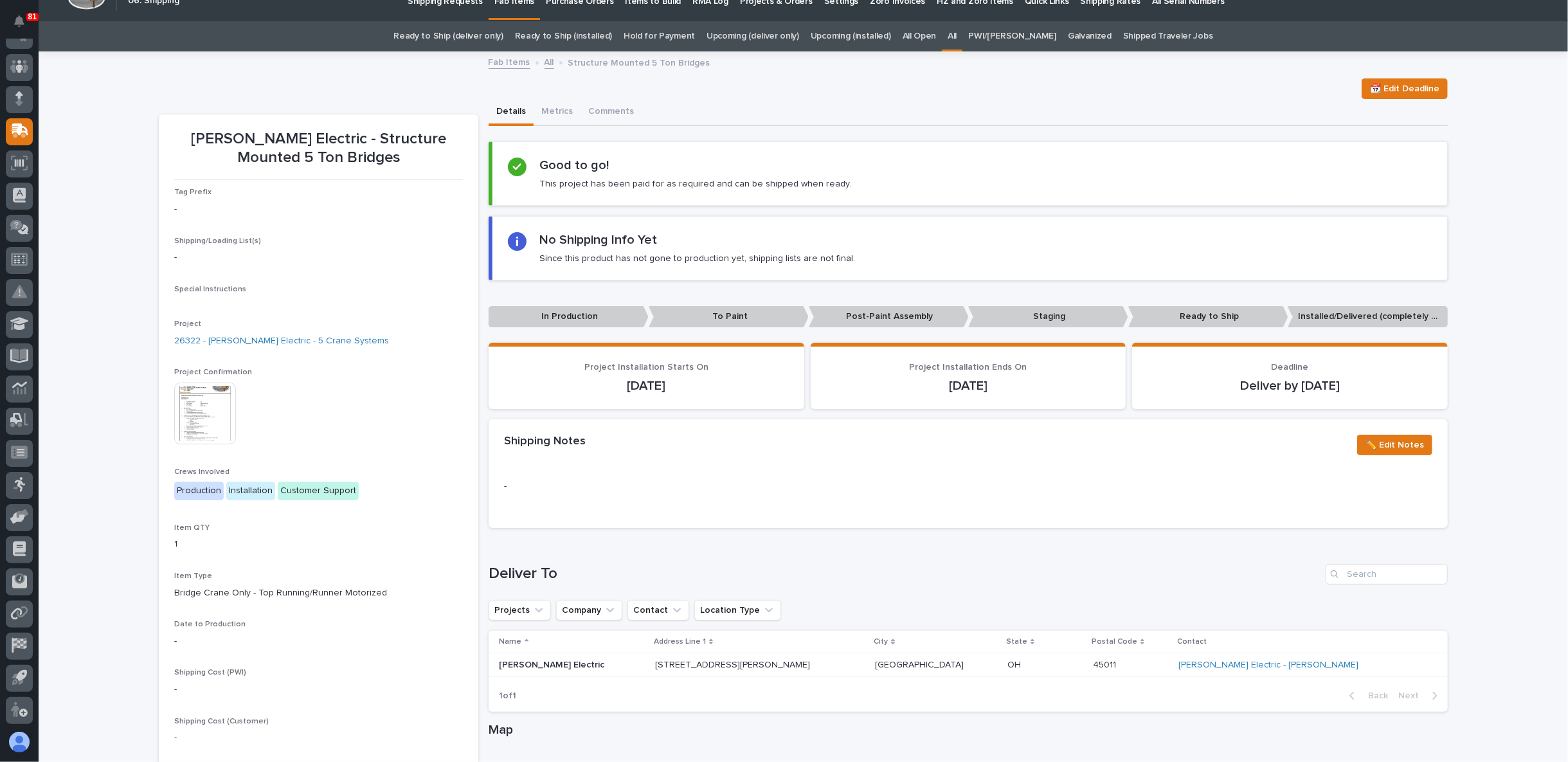
scroll to position [0, 0]
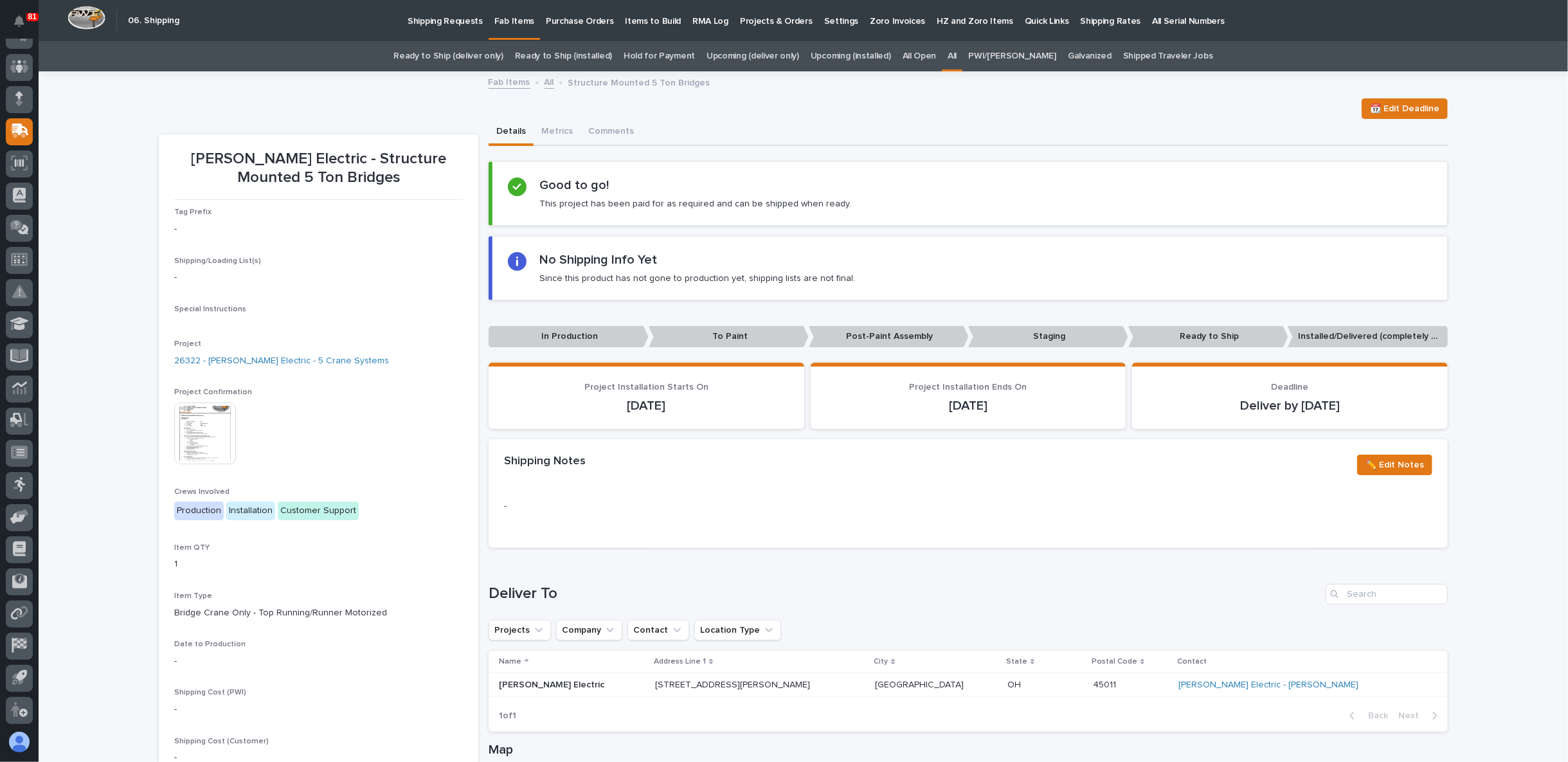
click at [519, 23] on p "Fab Items" at bounding box center [514, 14] width 40 height 27
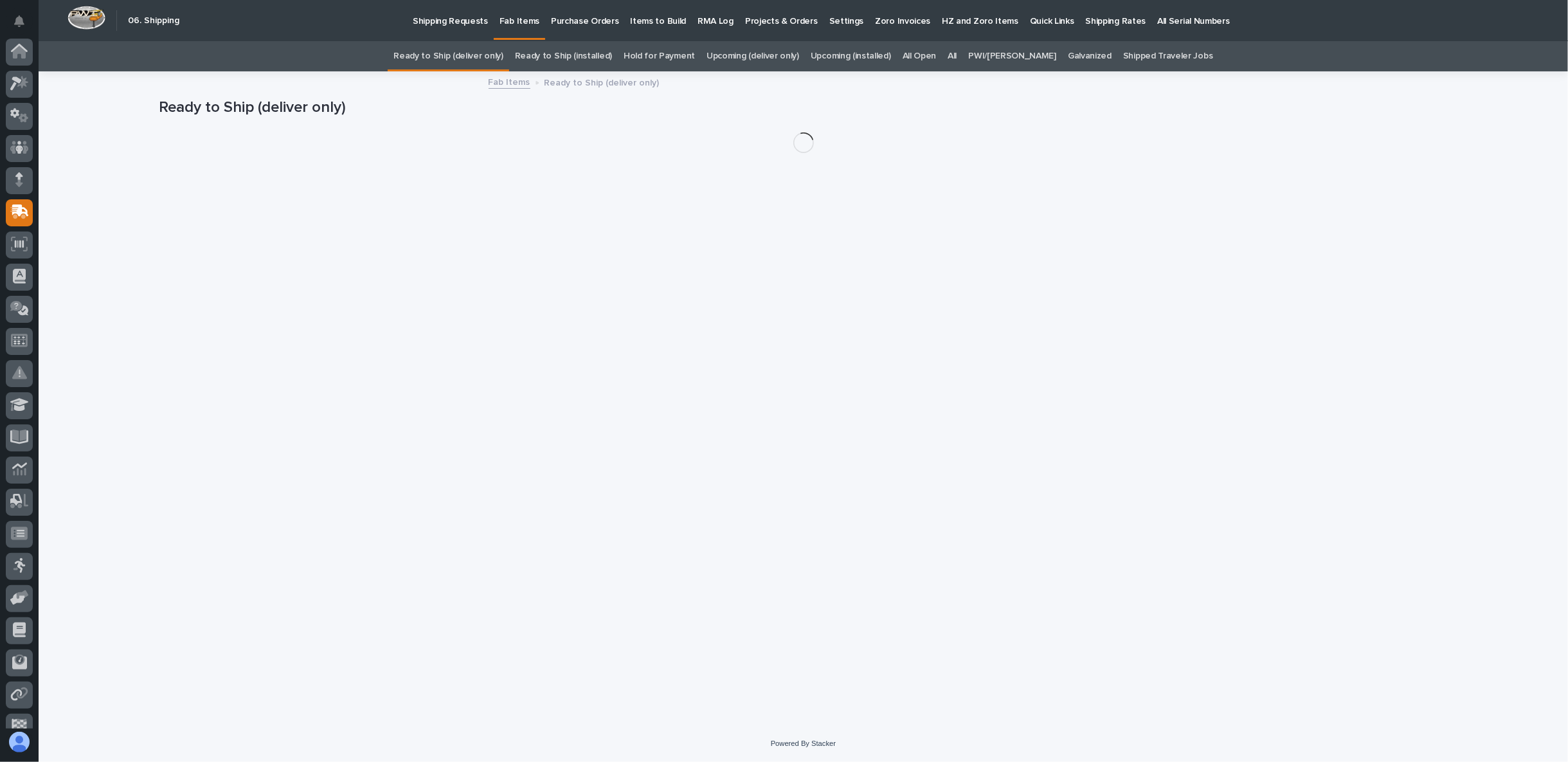
scroll to position [81, 0]
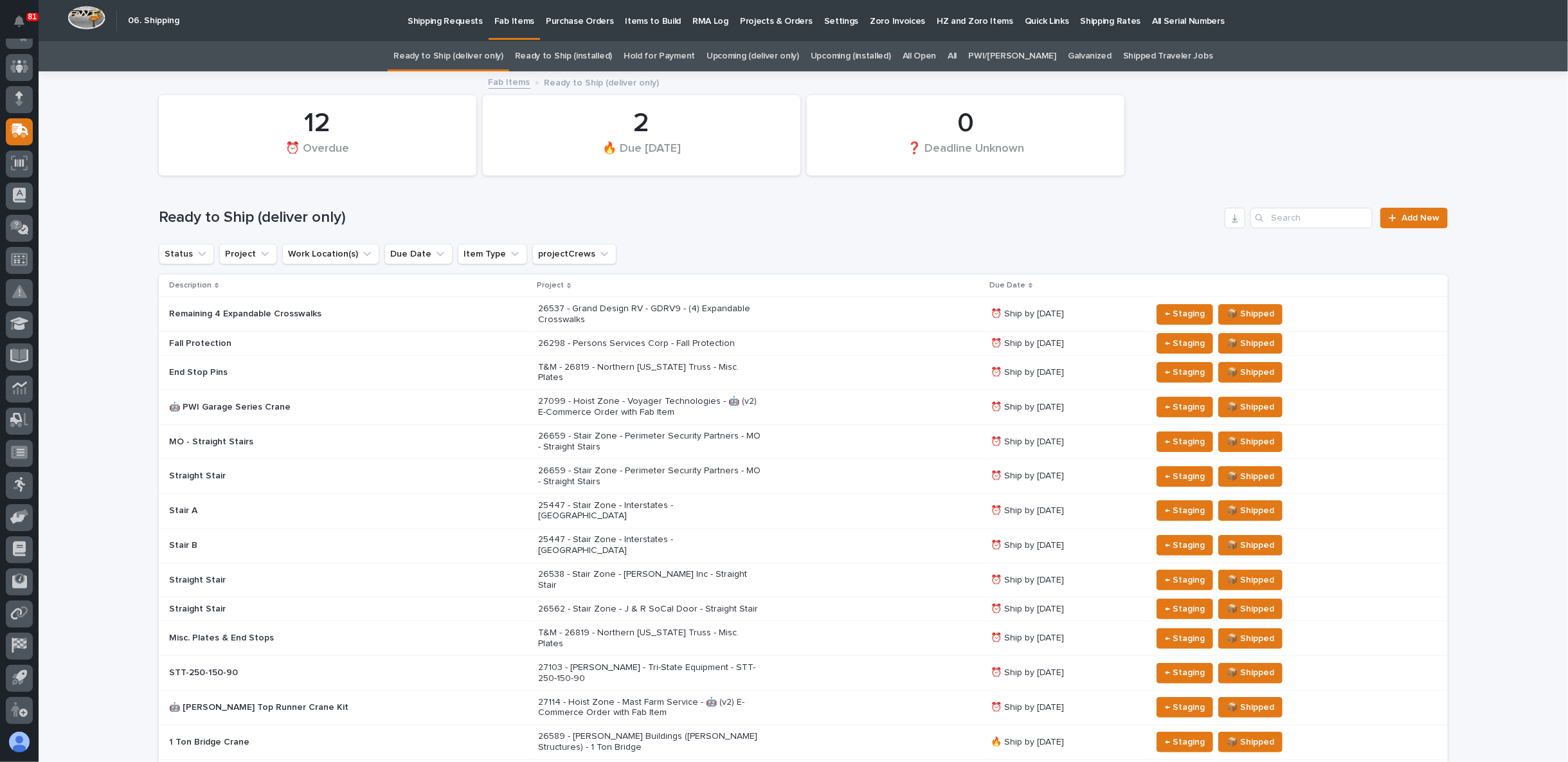
click at [955, 51] on div "All" at bounding box center [952, 56] width 21 height 30
click at [957, 53] on link "All" at bounding box center [952, 56] width 9 height 30
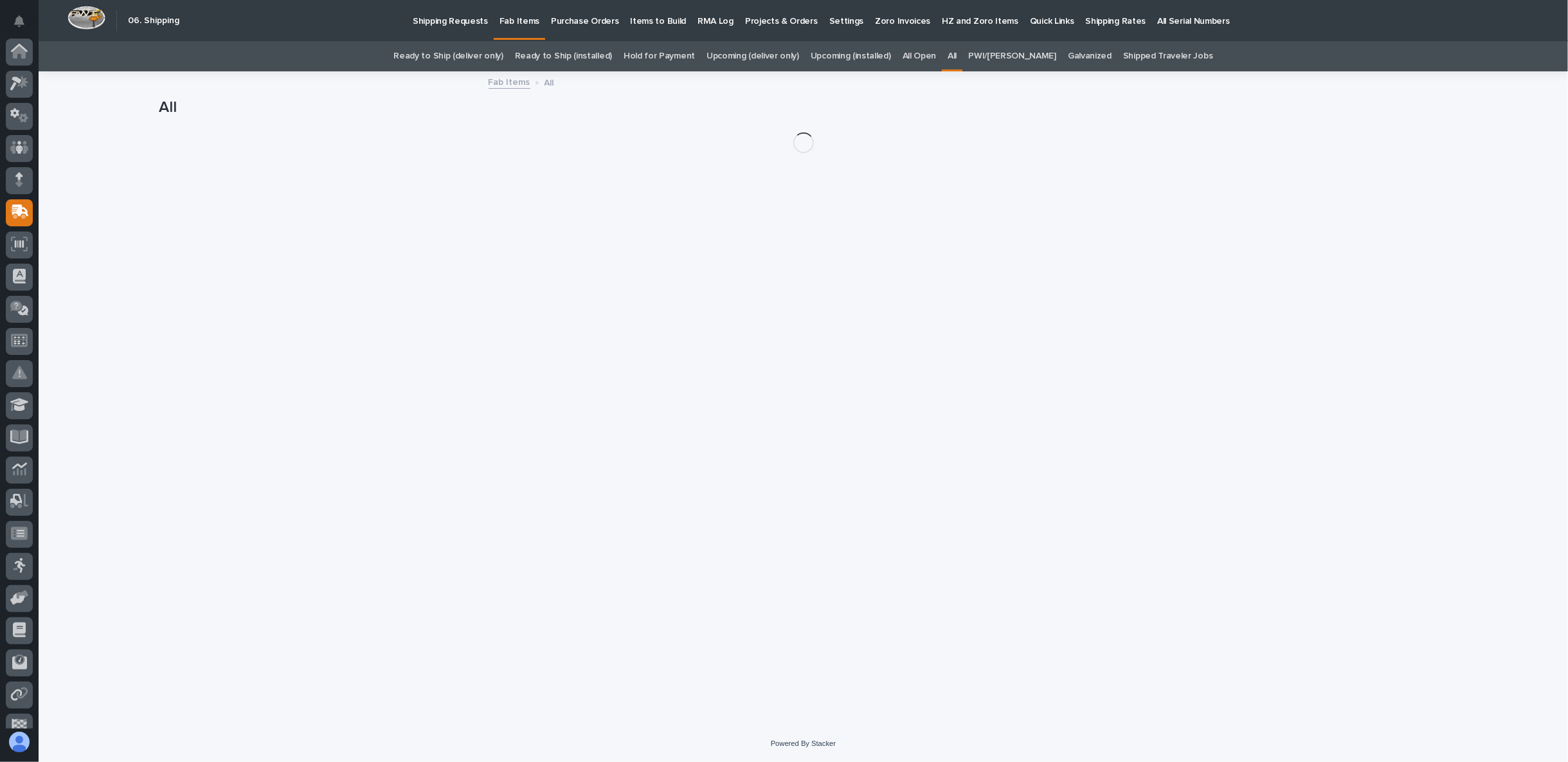
scroll to position [81, 0]
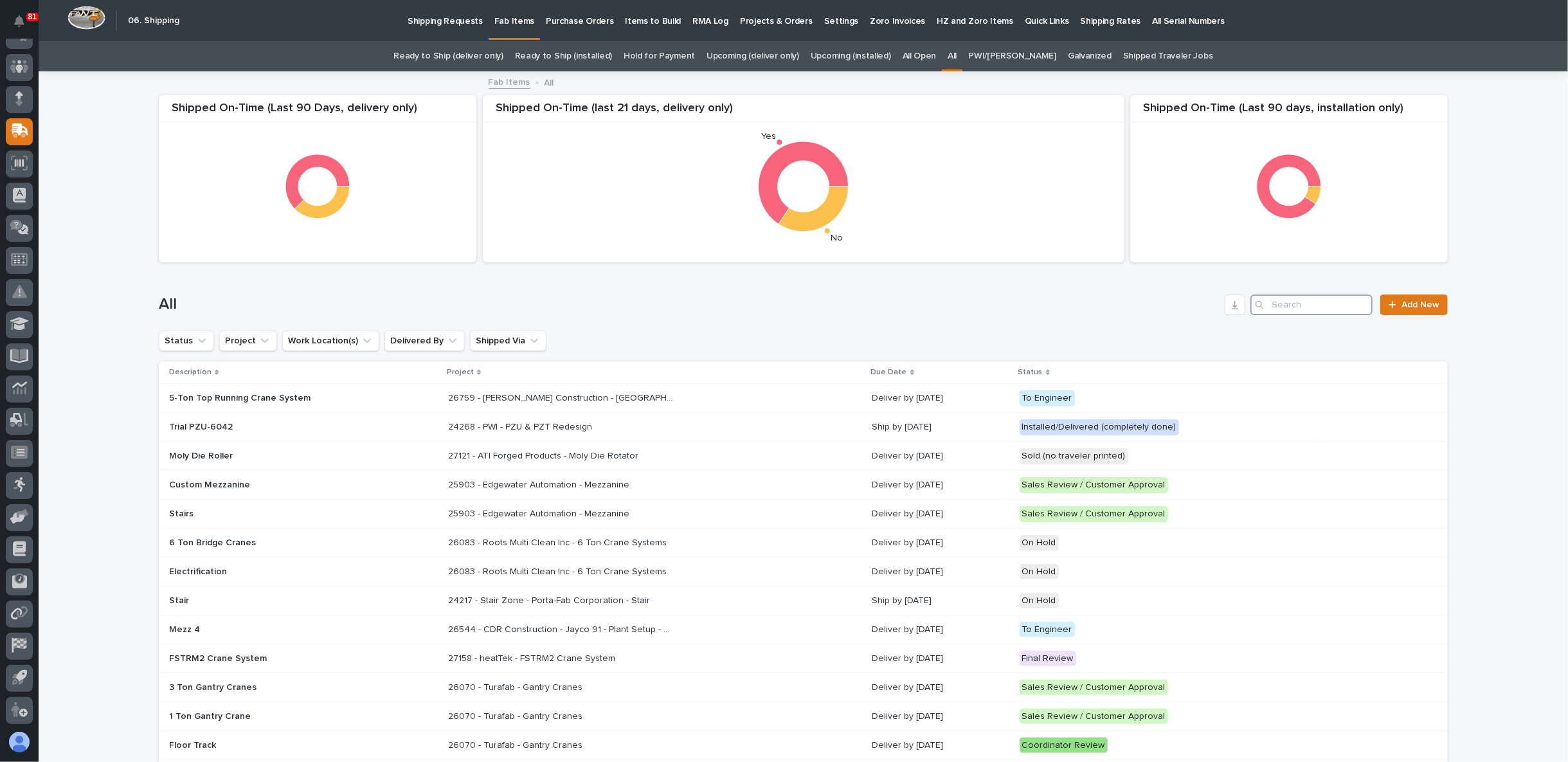
drag, startPoint x: 1272, startPoint y: 295, endPoint x: 1277, endPoint y: 302, distance: 8.6
click at [1274, 300] on input "Search" at bounding box center [1312, 305] width 122 height 21
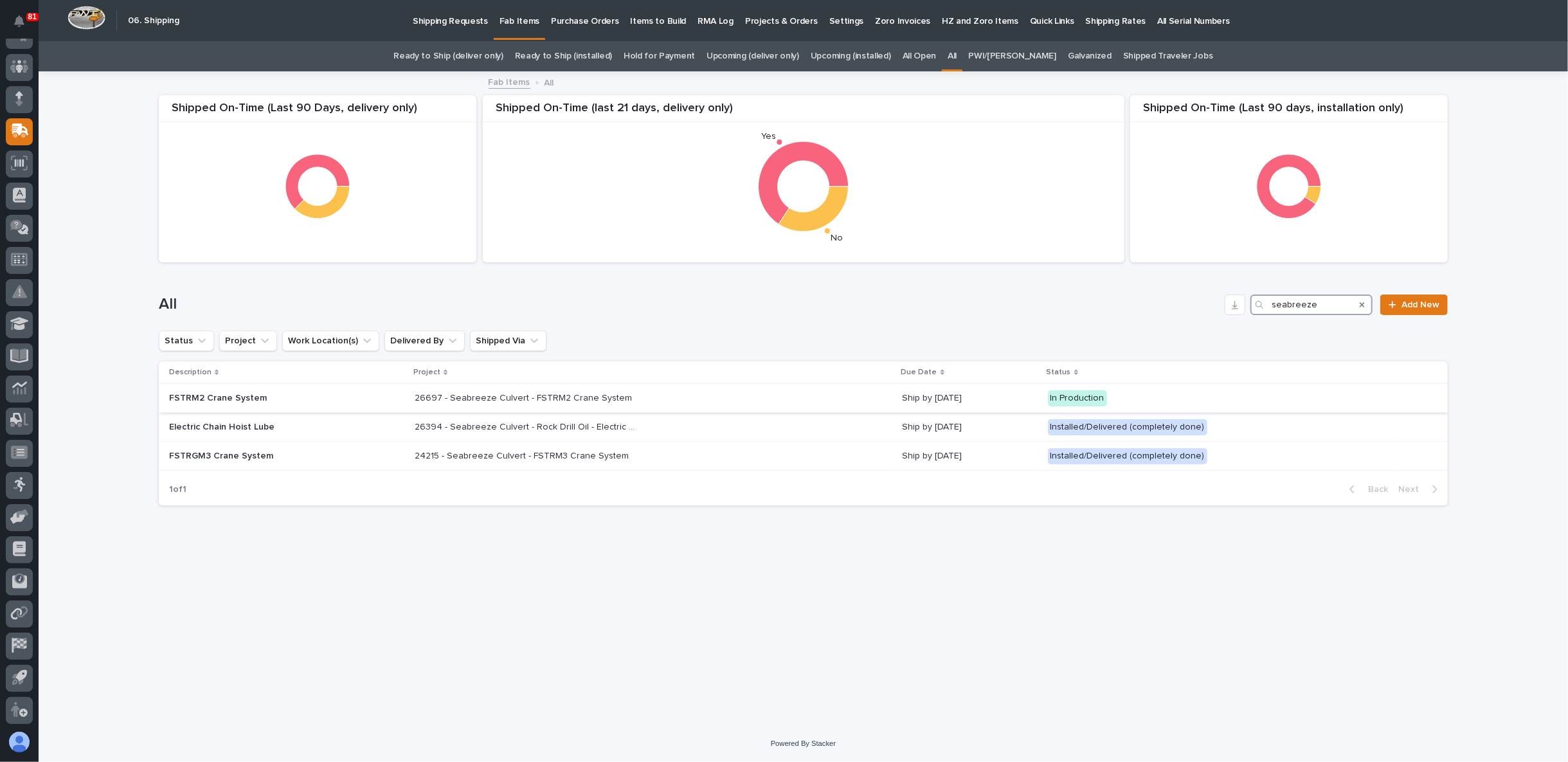
type input "seabreeze"
click at [557, 398] on p "26697 - Seabreeze Culvert - FSTRM2 Crane System" at bounding box center [524, 396] width 220 height 14
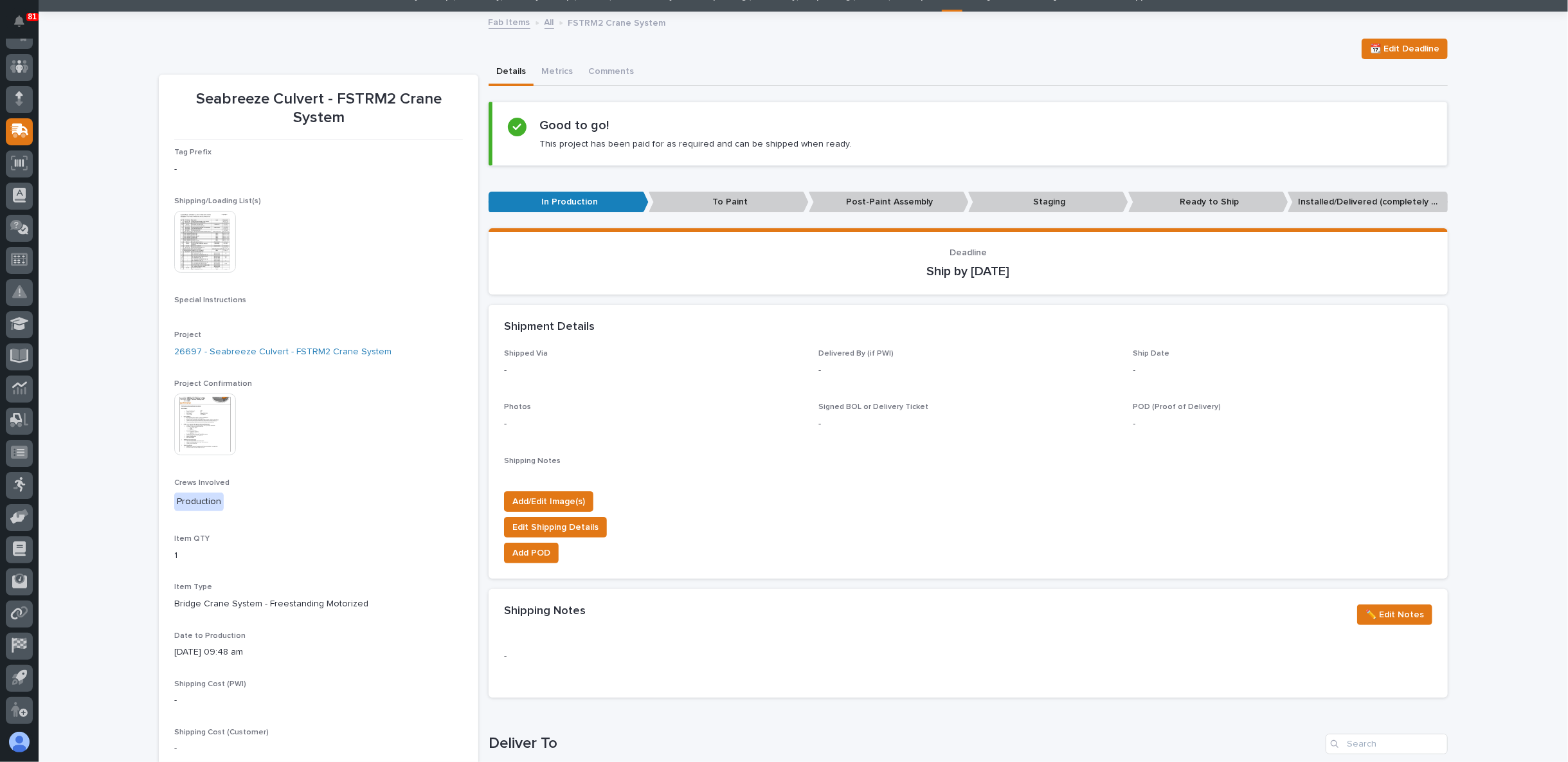
scroll to position [143, 0]
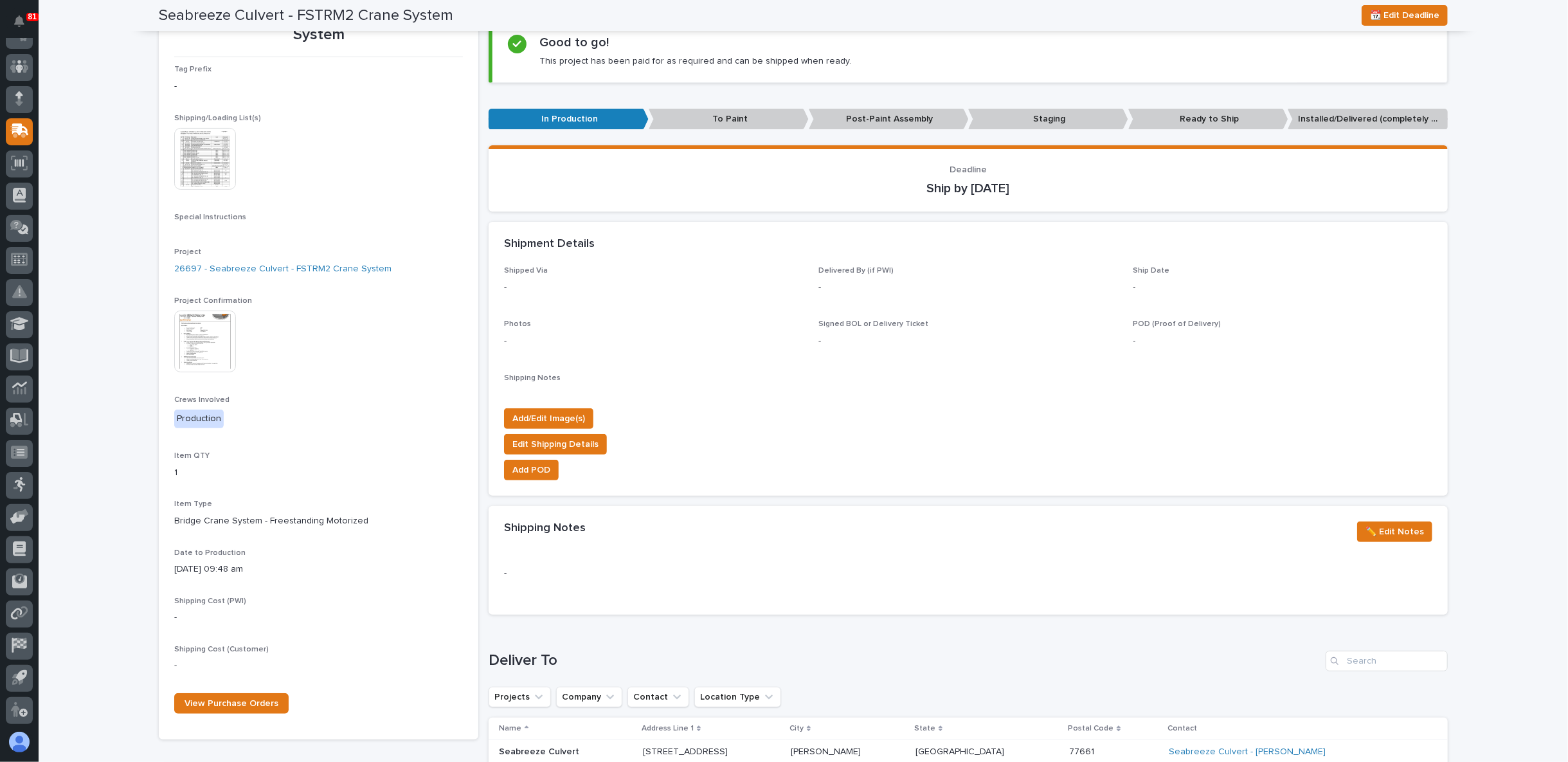
click at [201, 349] on img at bounding box center [205, 341] width 62 height 62
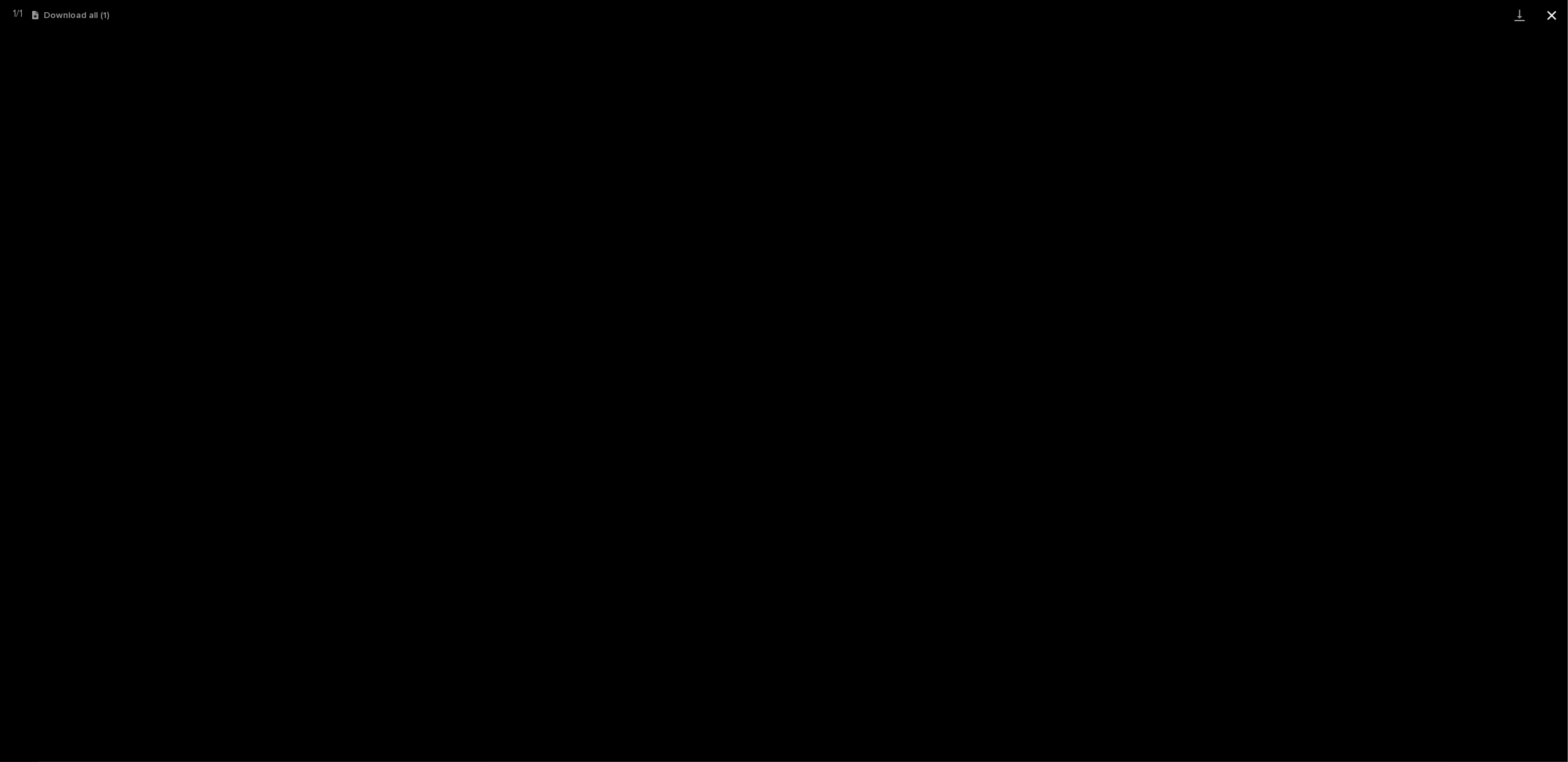
click at [1551, 12] on button "Close gallery" at bounding box center [1552, 15] width 32 height 30
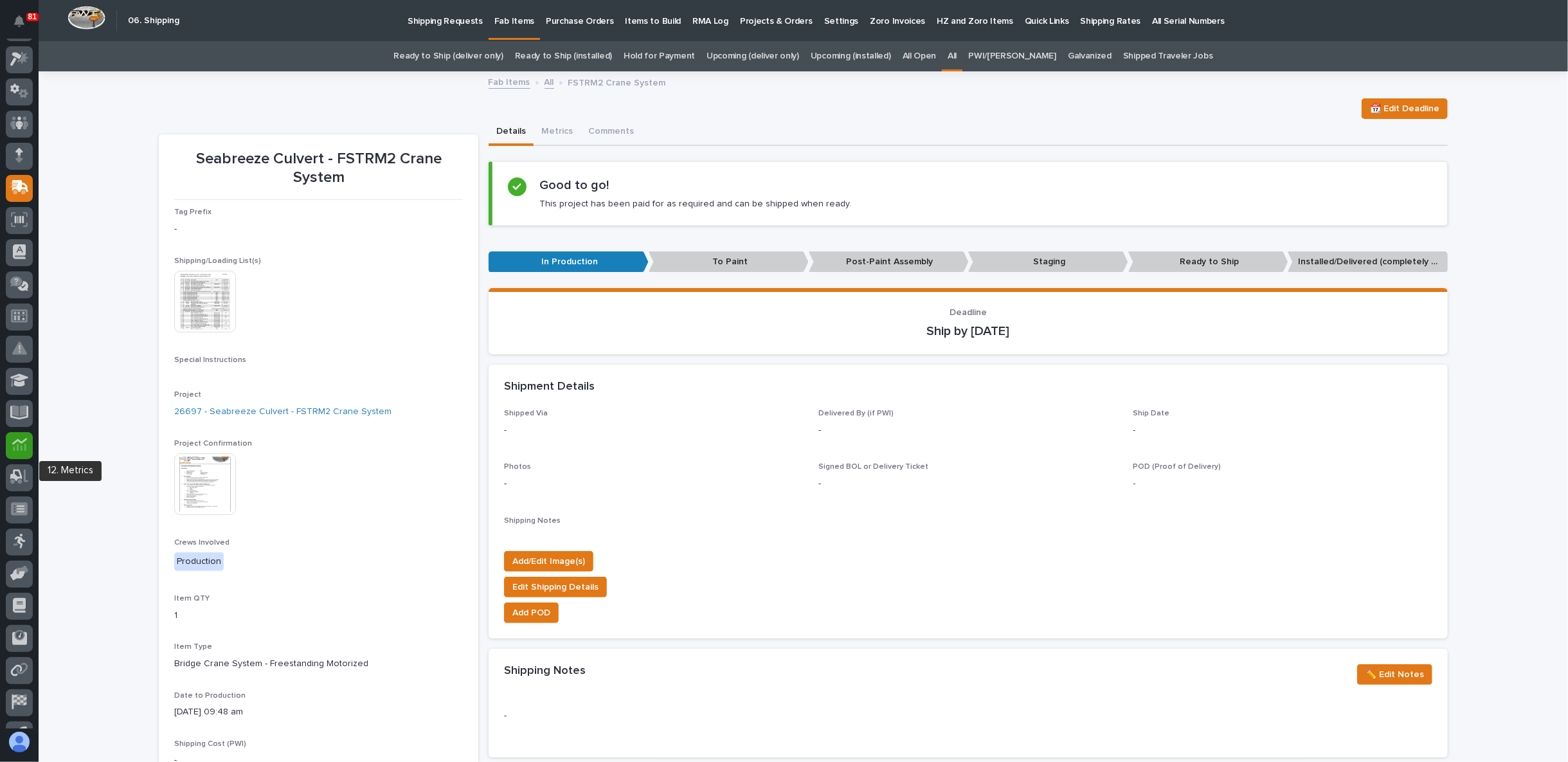
scroll to position [0, 0]
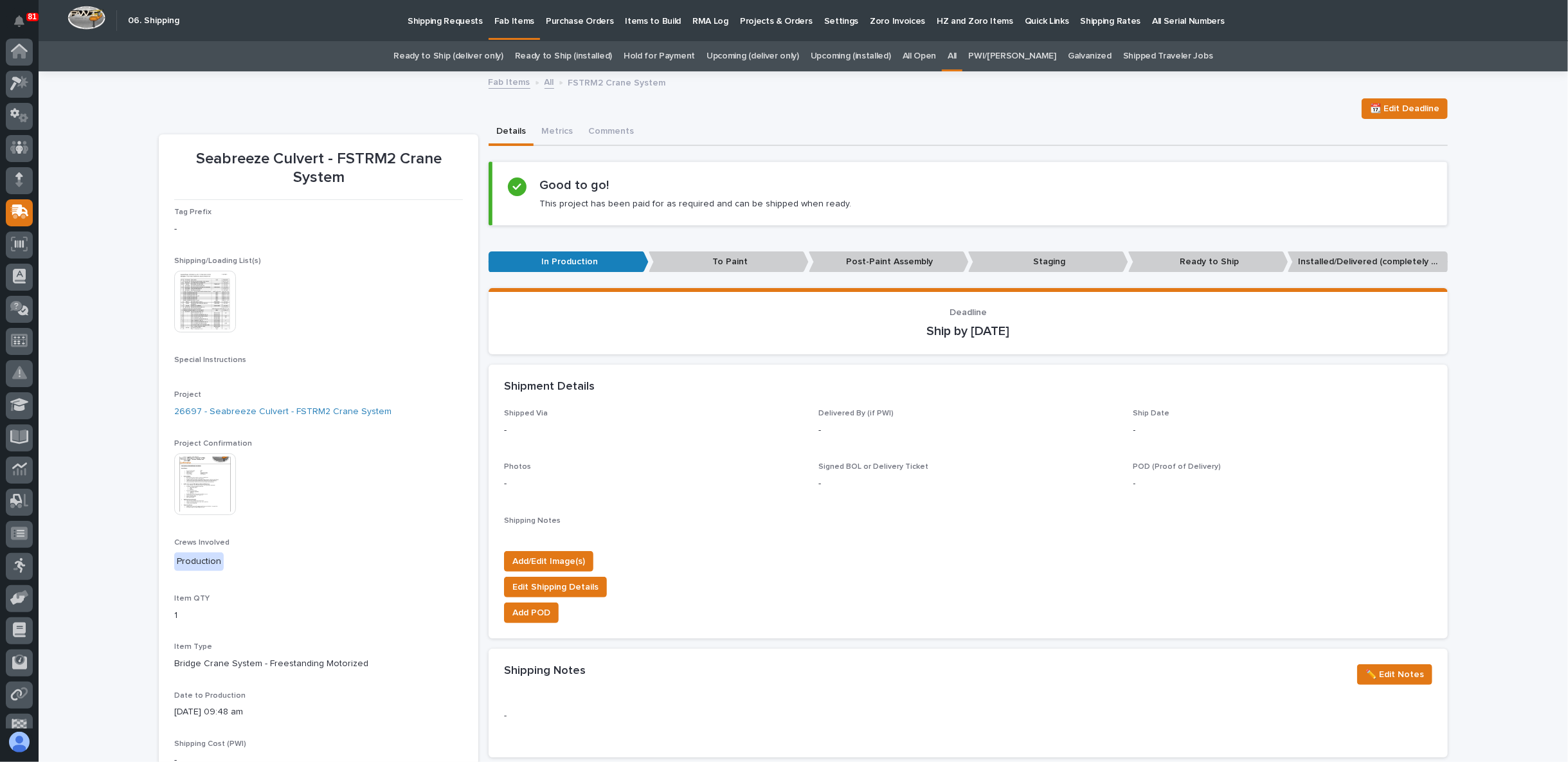
click at [544, 79] on link "All" at bounding box center [549, 81] width 10 height 15
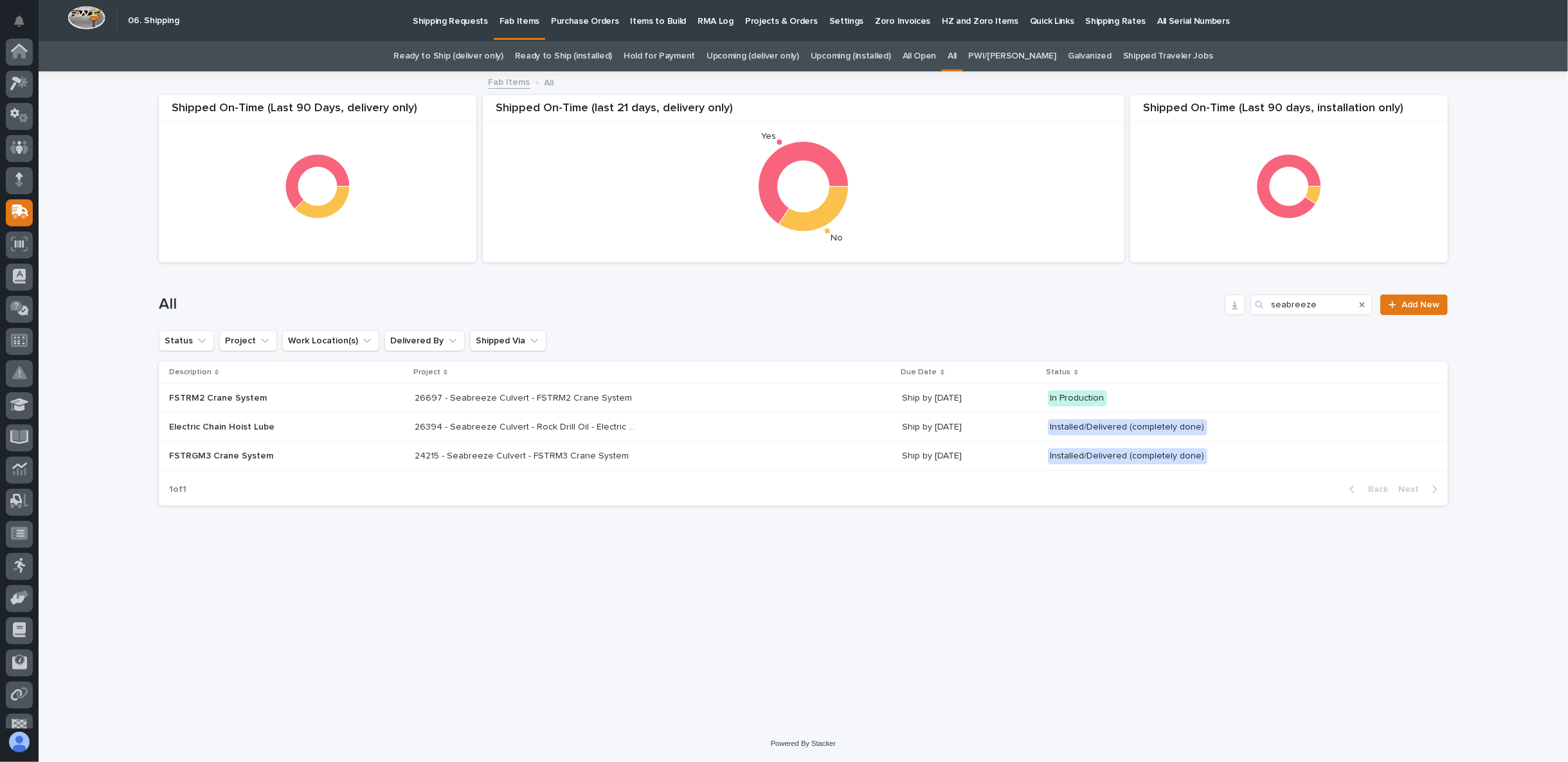
scroll to position [81, 0]
drag, startPoint x: 1324, startPoint y: 305, endPoint x: 1207, endPoint y: 312, distance: 117.2
click at [1207, 312] on div "All seabreeze Add New" at bounding box center [803, 305] width 1289 height 21
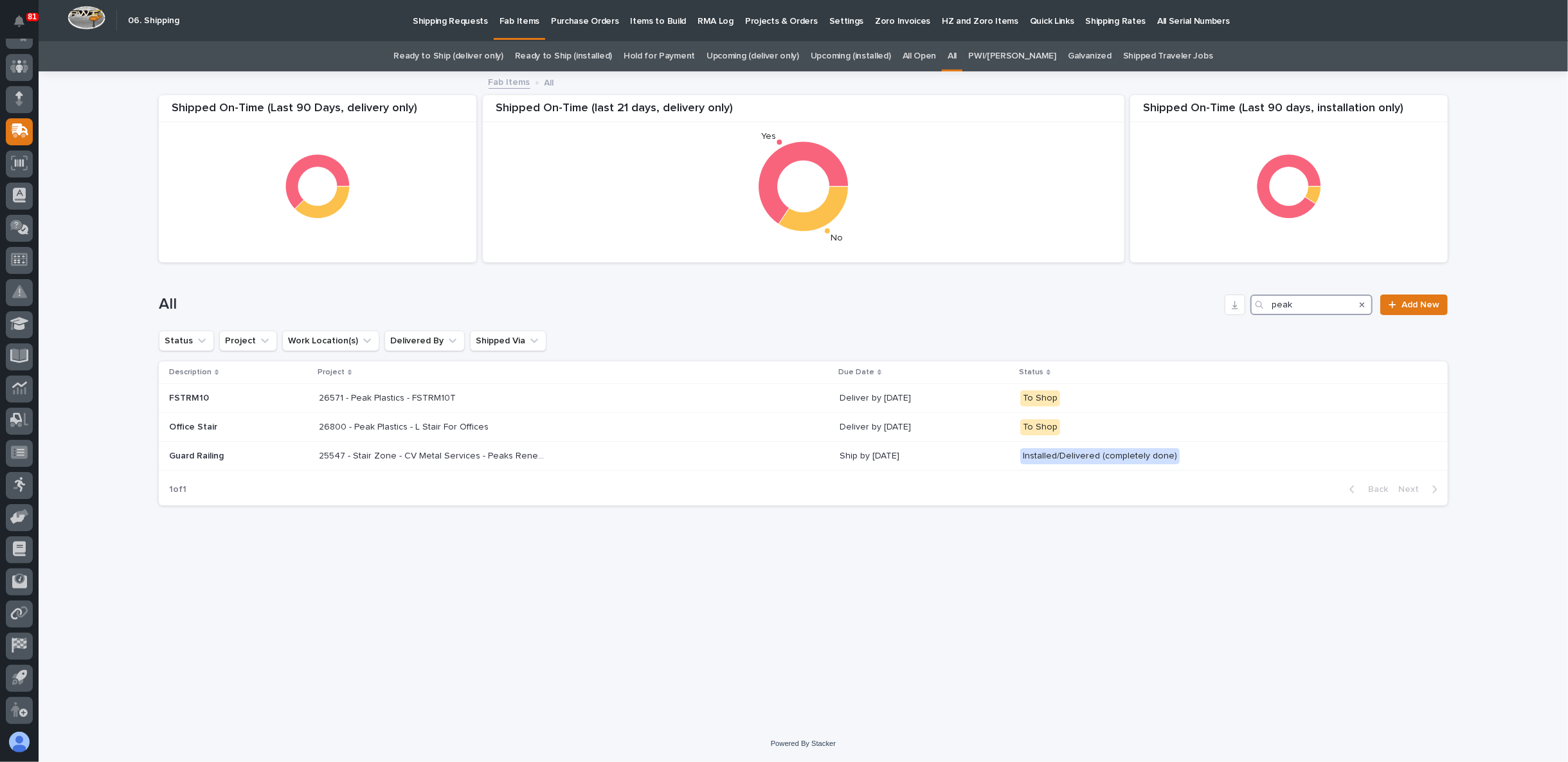
type input "peak"
click at [773, 55] on link "Upcoming (deliver only)" at bounding box center [753, 56] width 92 height 30
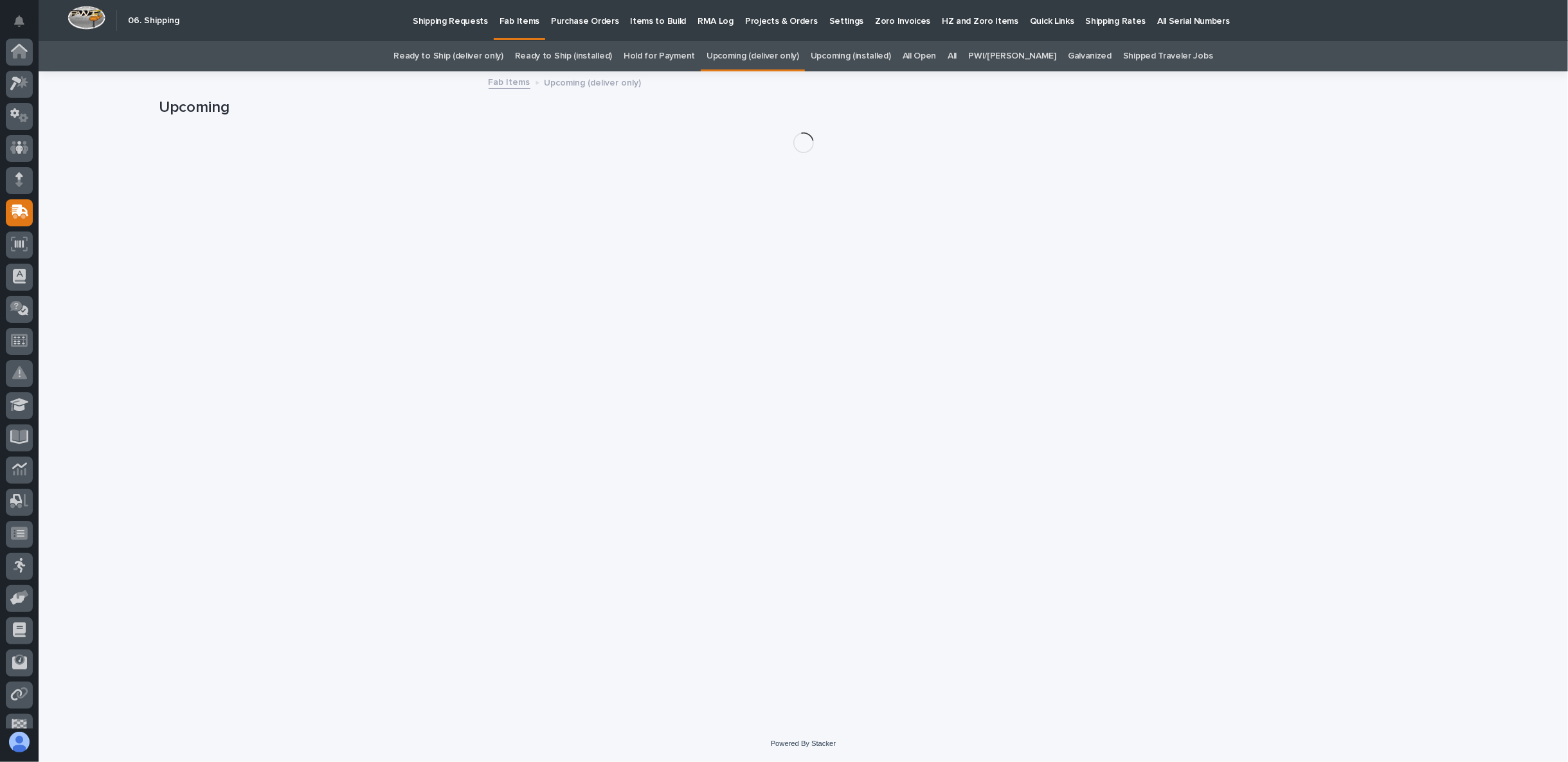
scroll to position [81, 0]
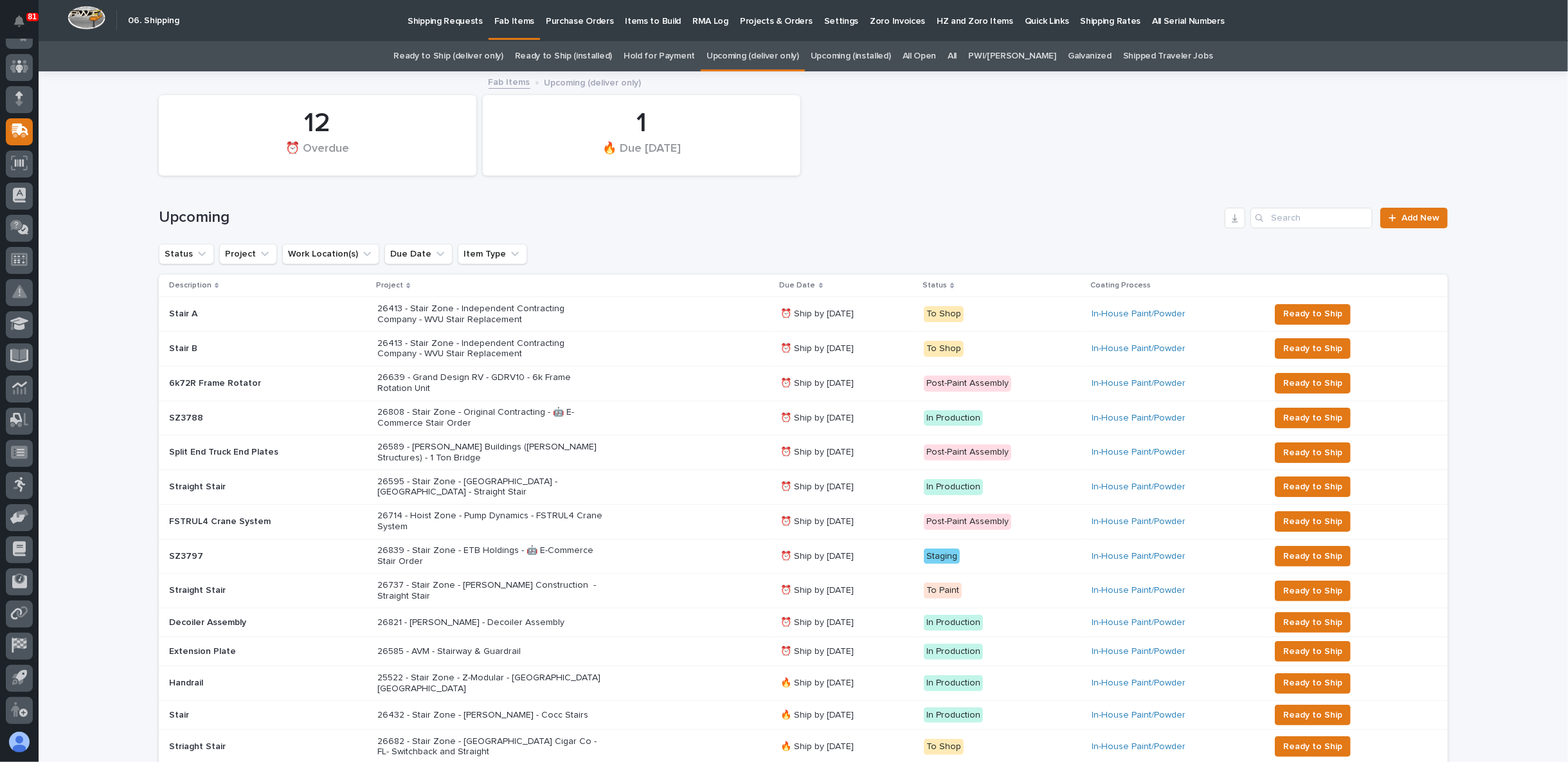
click at [1135, 50] on link "Shipped Traveler Jobs" at bounding box center [1168, 56] width 90 height 30
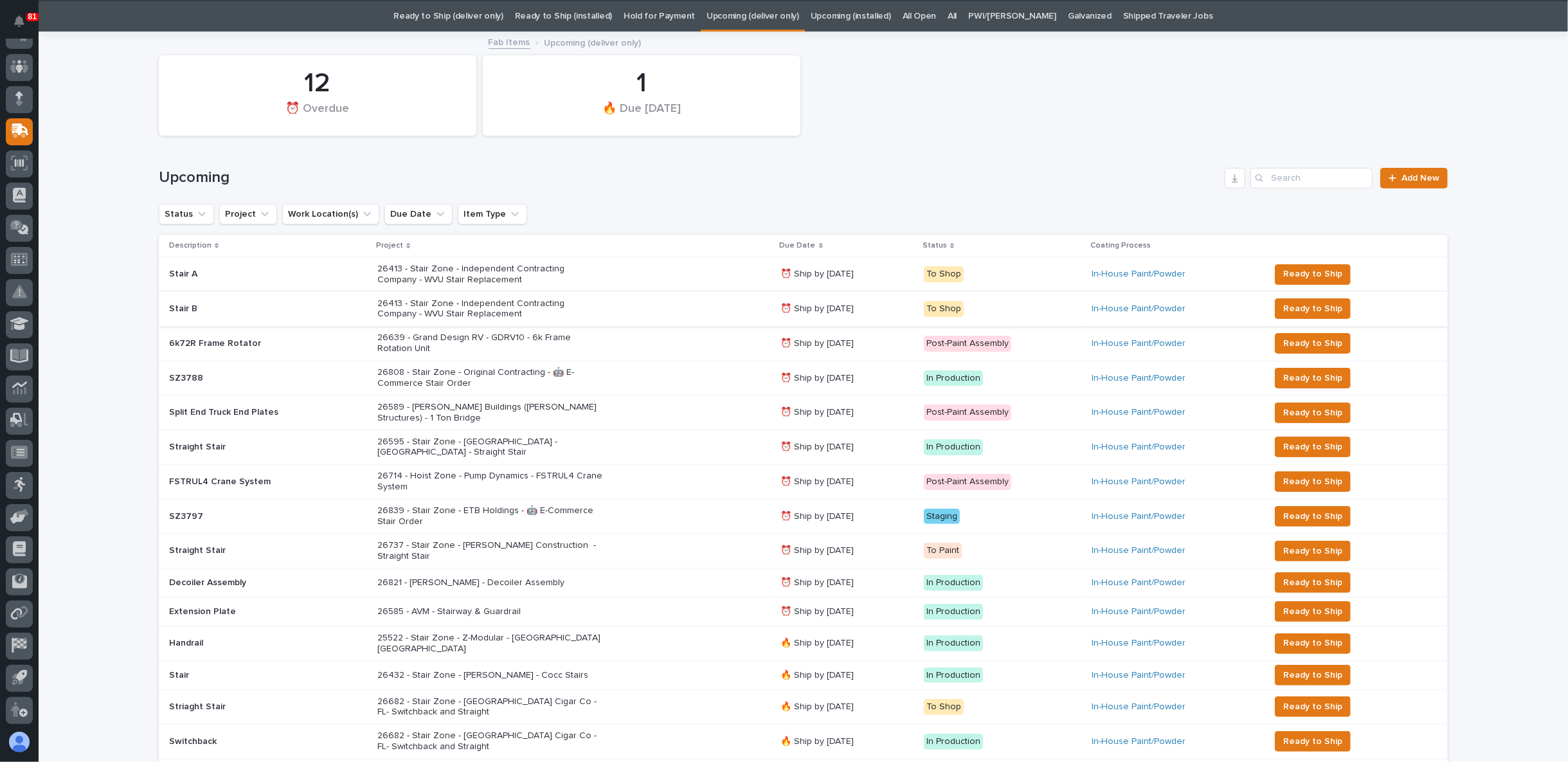
scroll to position [41, 0]
